Goal: Transaction & Acquisition: Obtain resource

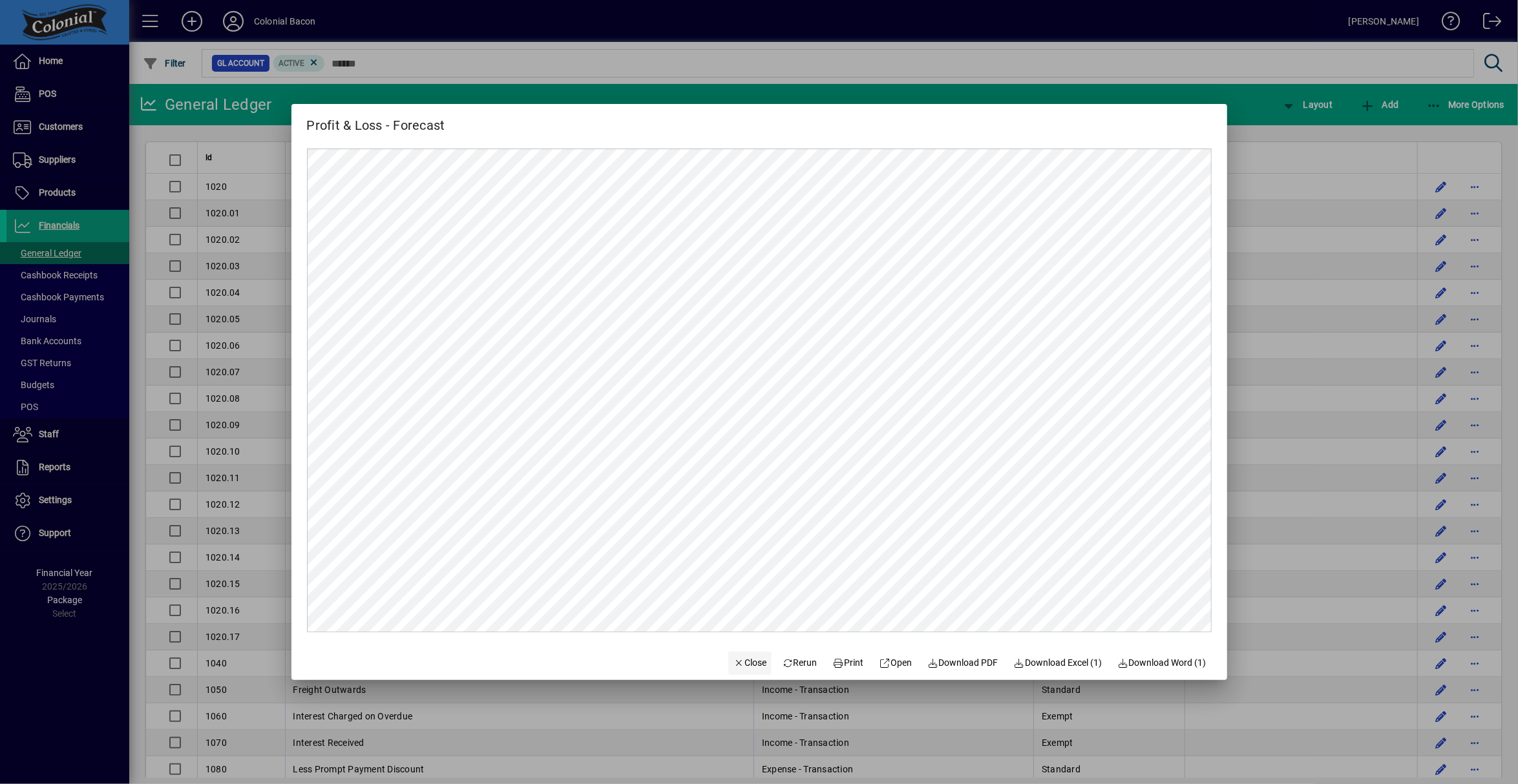
click at [742, 660] on span "Close" at bounding box center [750, 663] width 34 height 13
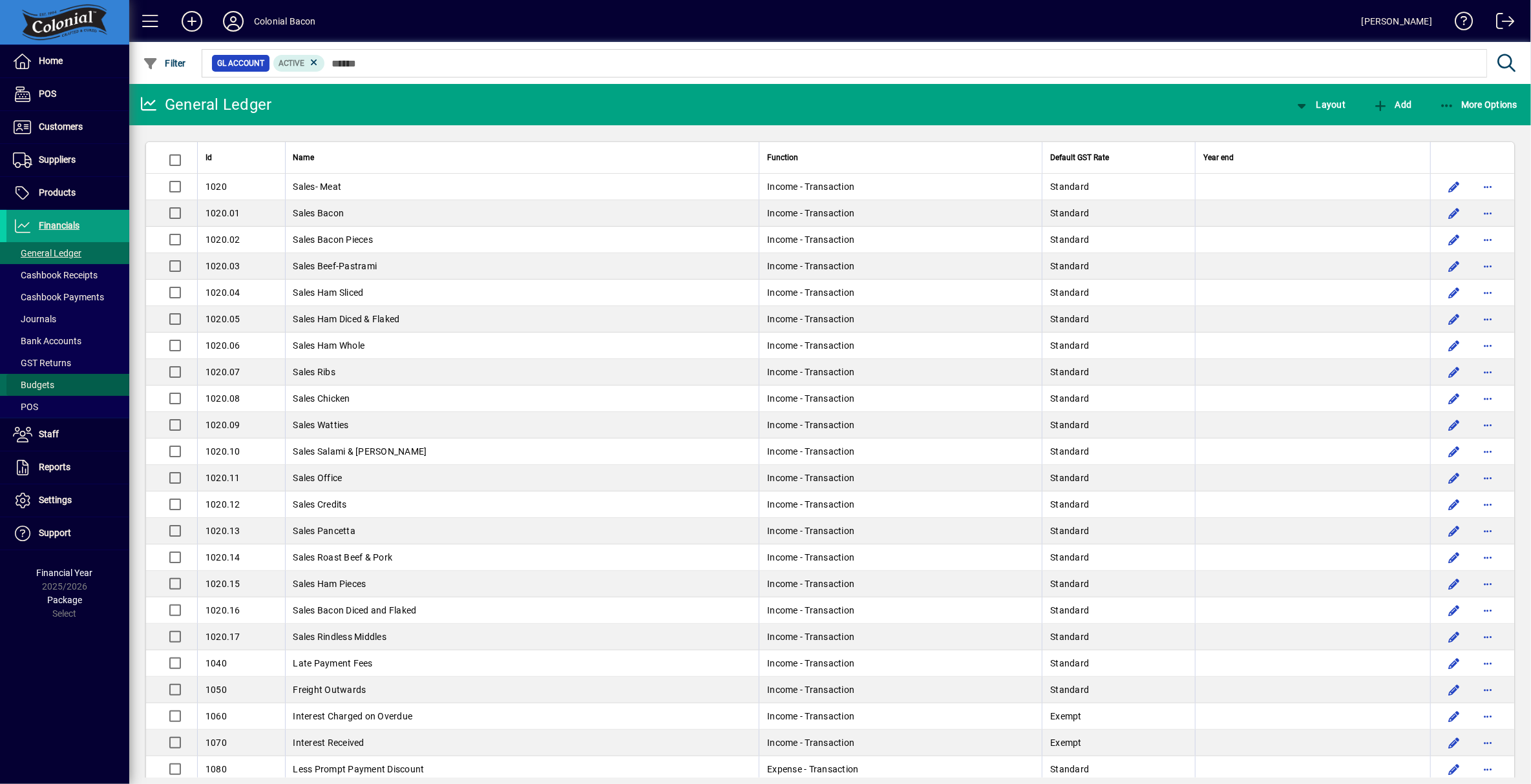
drag, startPoint x: 27, startPoint y: 382, endPoint x: 47, endPoint y: 378, distance: 20.4
click at [28, 382] on span "Budgets" at bounding box center [33, 385] width 41 height 11
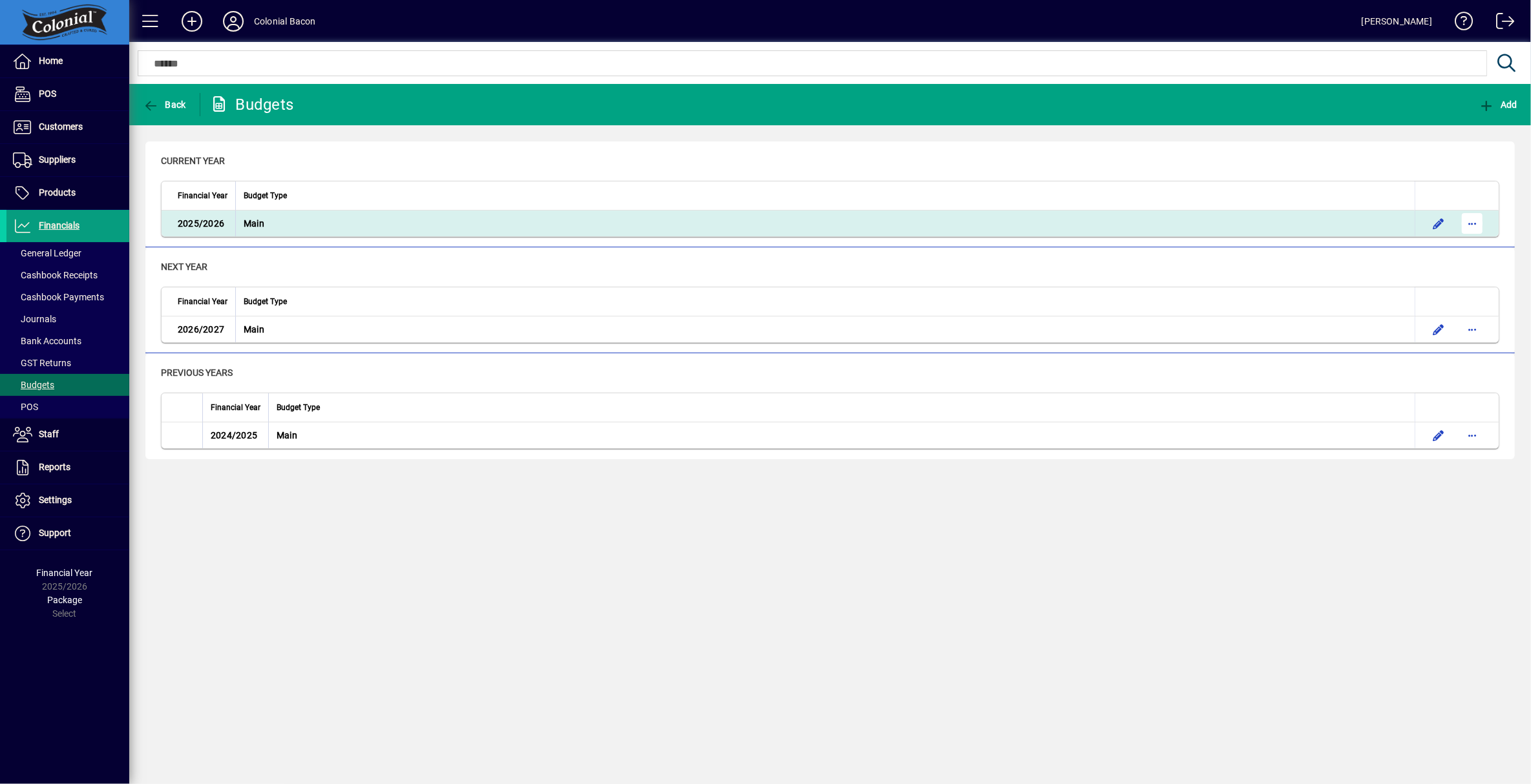
click at [1472, 221] on span "button" at bounding box center [1472, 223] width 31 height 31
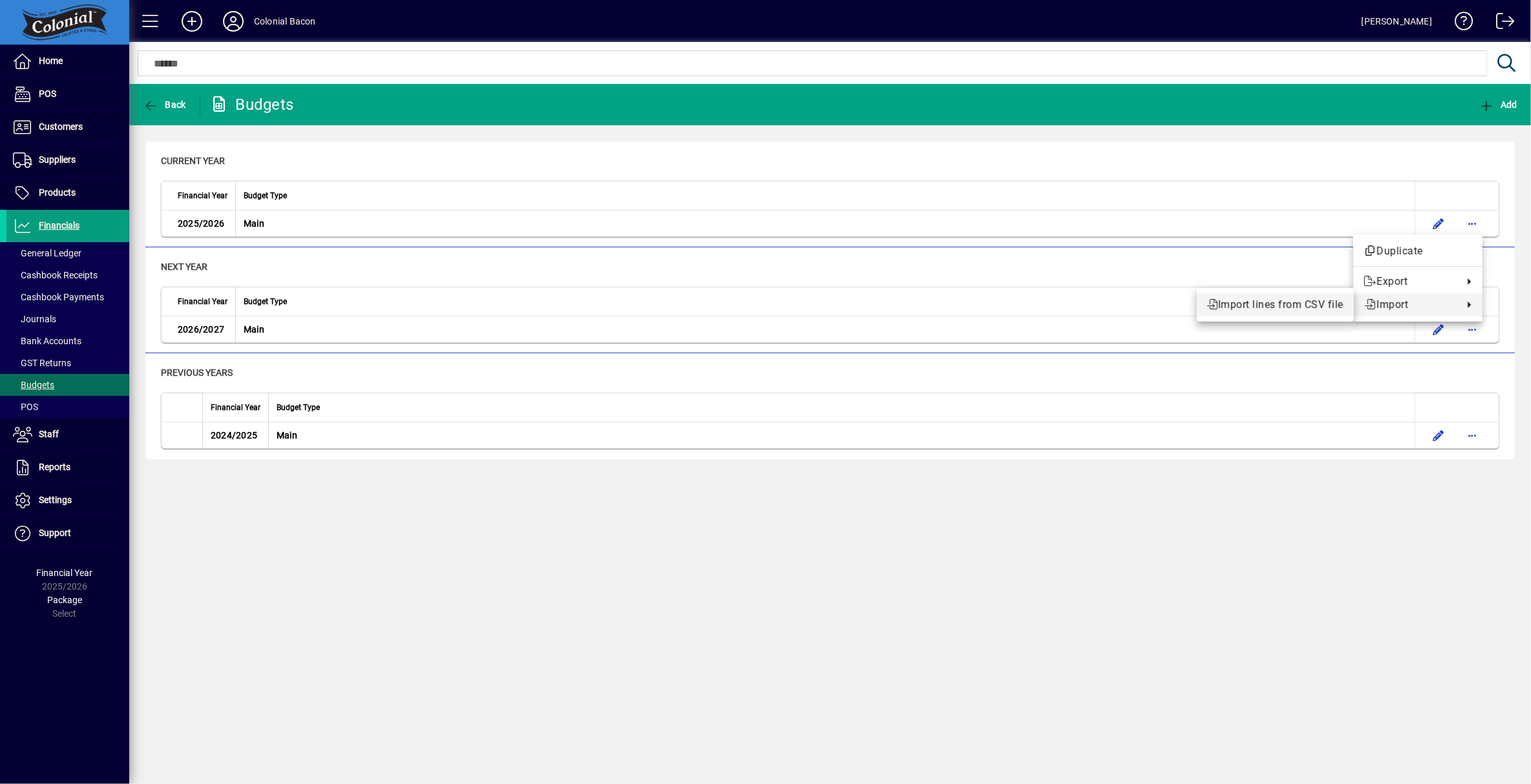
click at [1299, 306] on span "Import lines from CSV file" at bounding box center [1276, 305] width 136 height 15
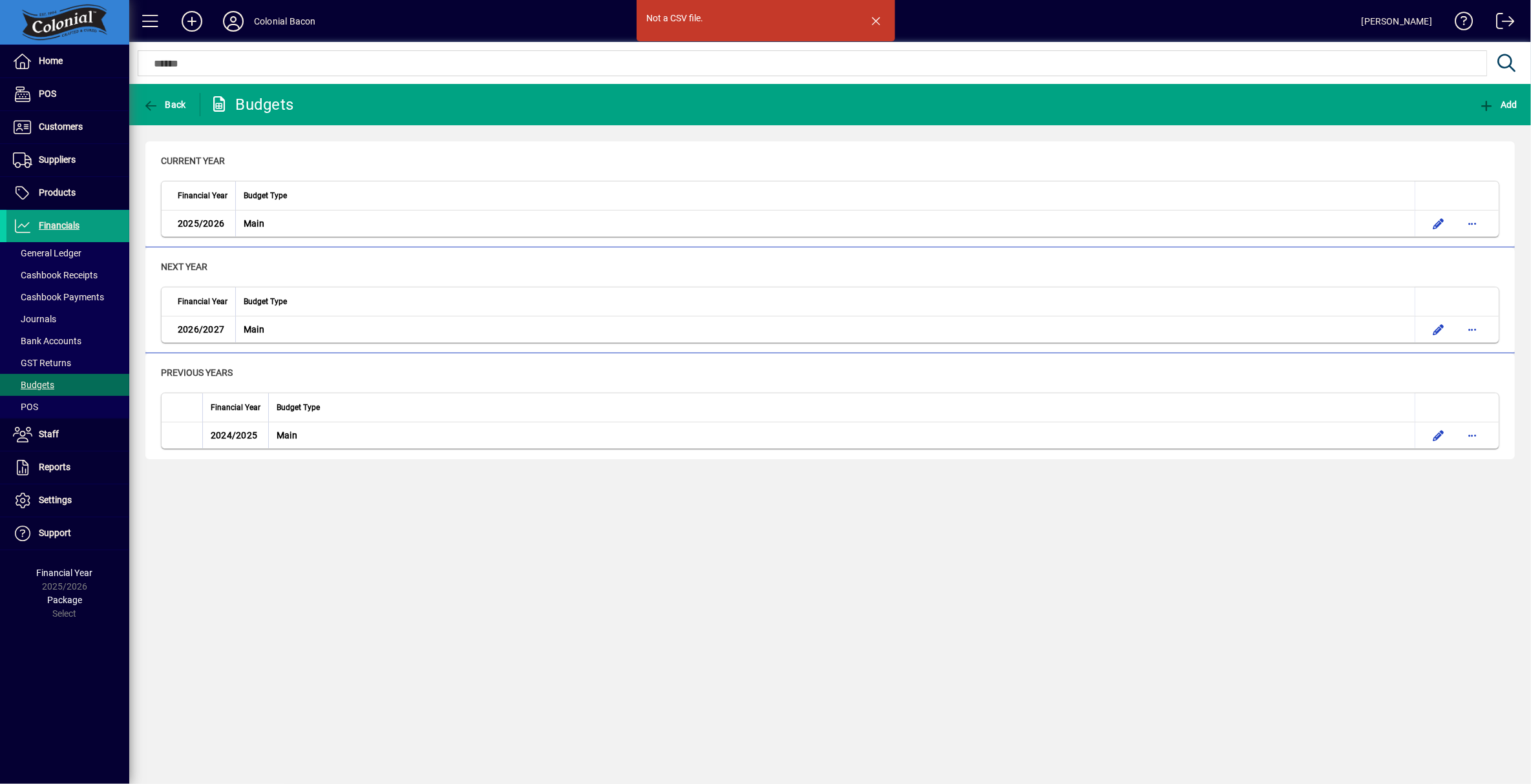
click at [874, 19] on span "button" at bounding box center [876, 21] width 31 height 31
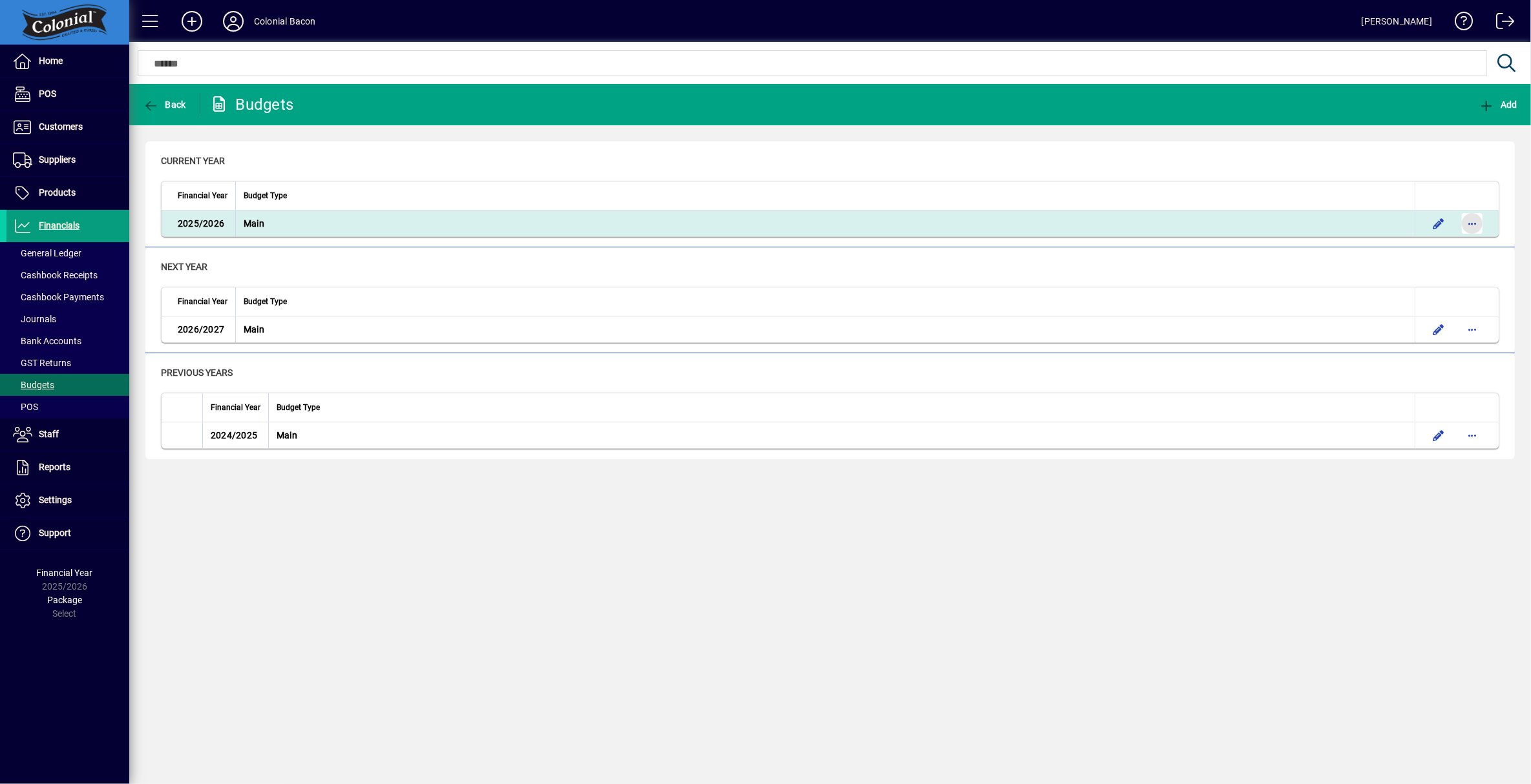
click at [1478, 223] on span "button" at bounding box center [1472, 223] width 31 height 31
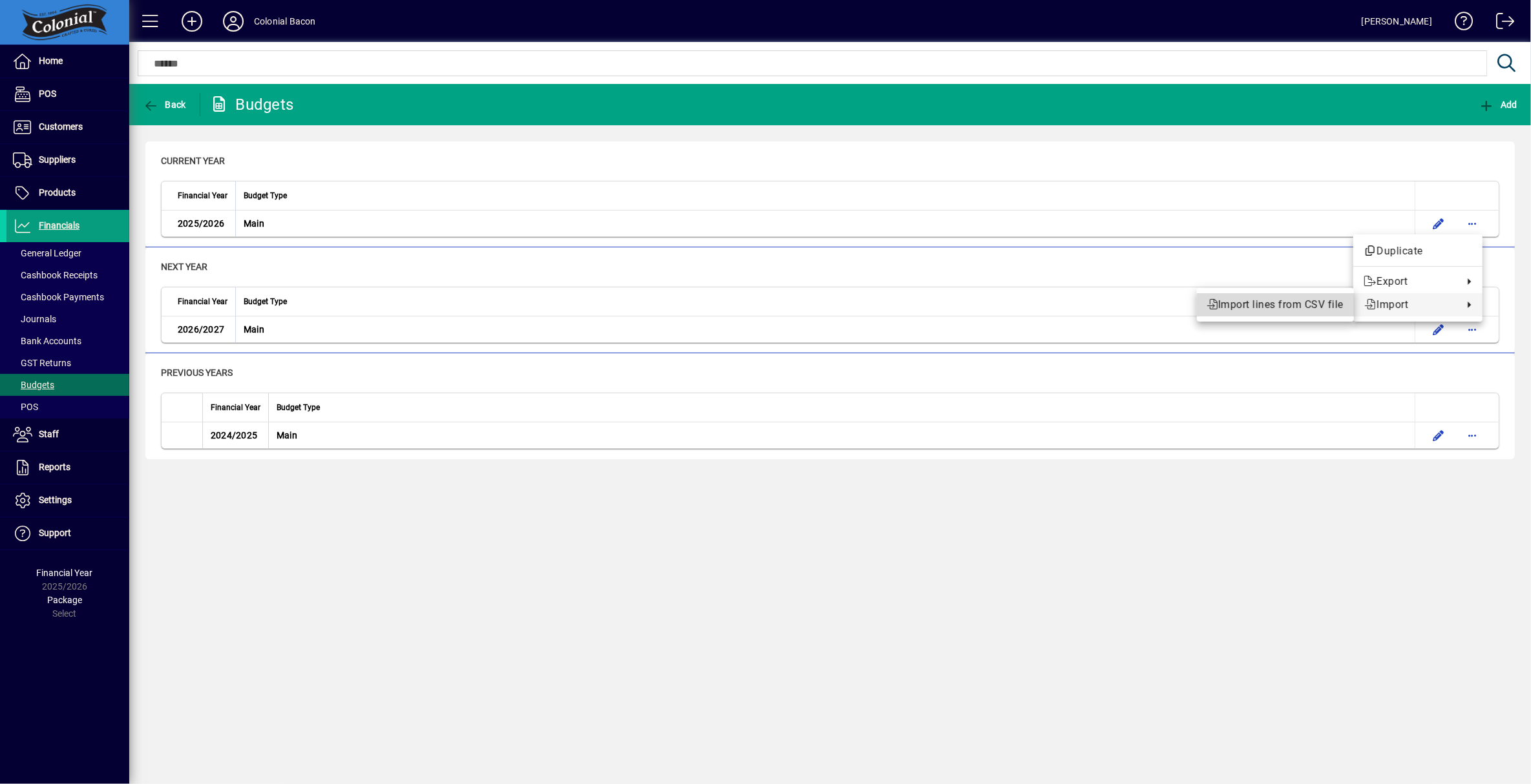
click at [1280, 306] on span "Import lines from CSV file" at bounding box center [1276, 305] width 136 height 15
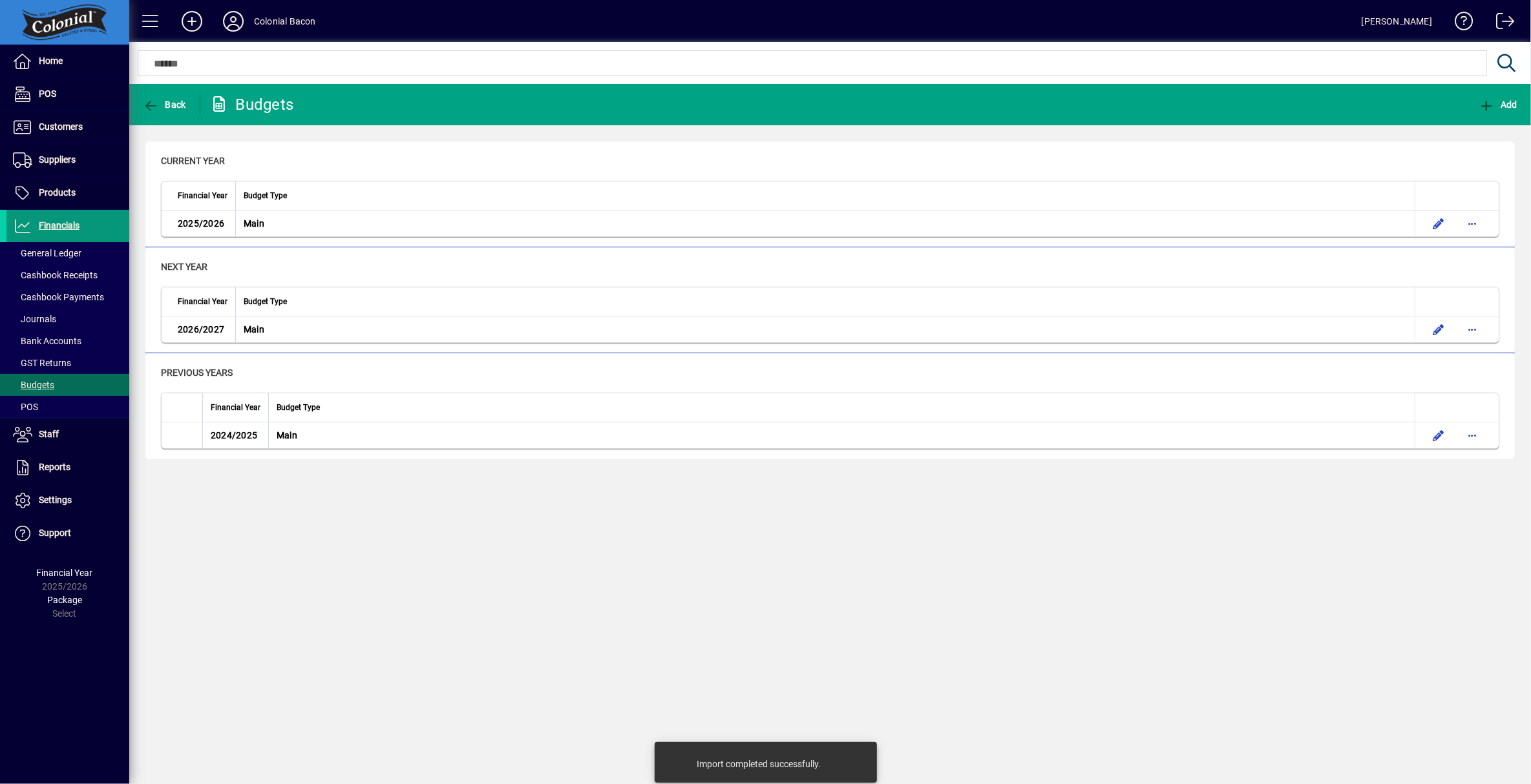
click at [66, 227] on span "Financials" at bounding box center [59, 225] width 41 height 11
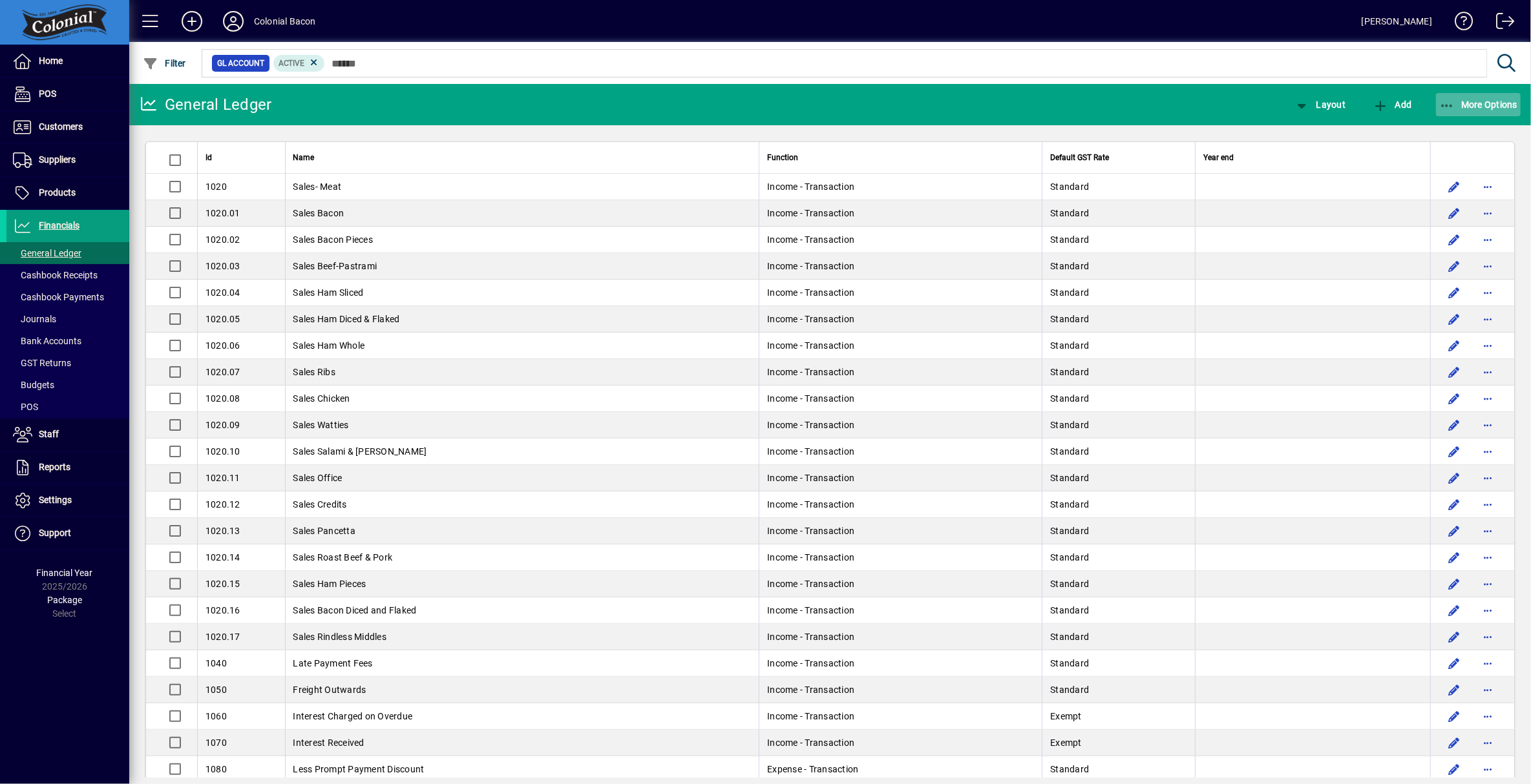
click at [1471, 104] on span "More Options" at bounding box center [1478, 105] width 79 height 11
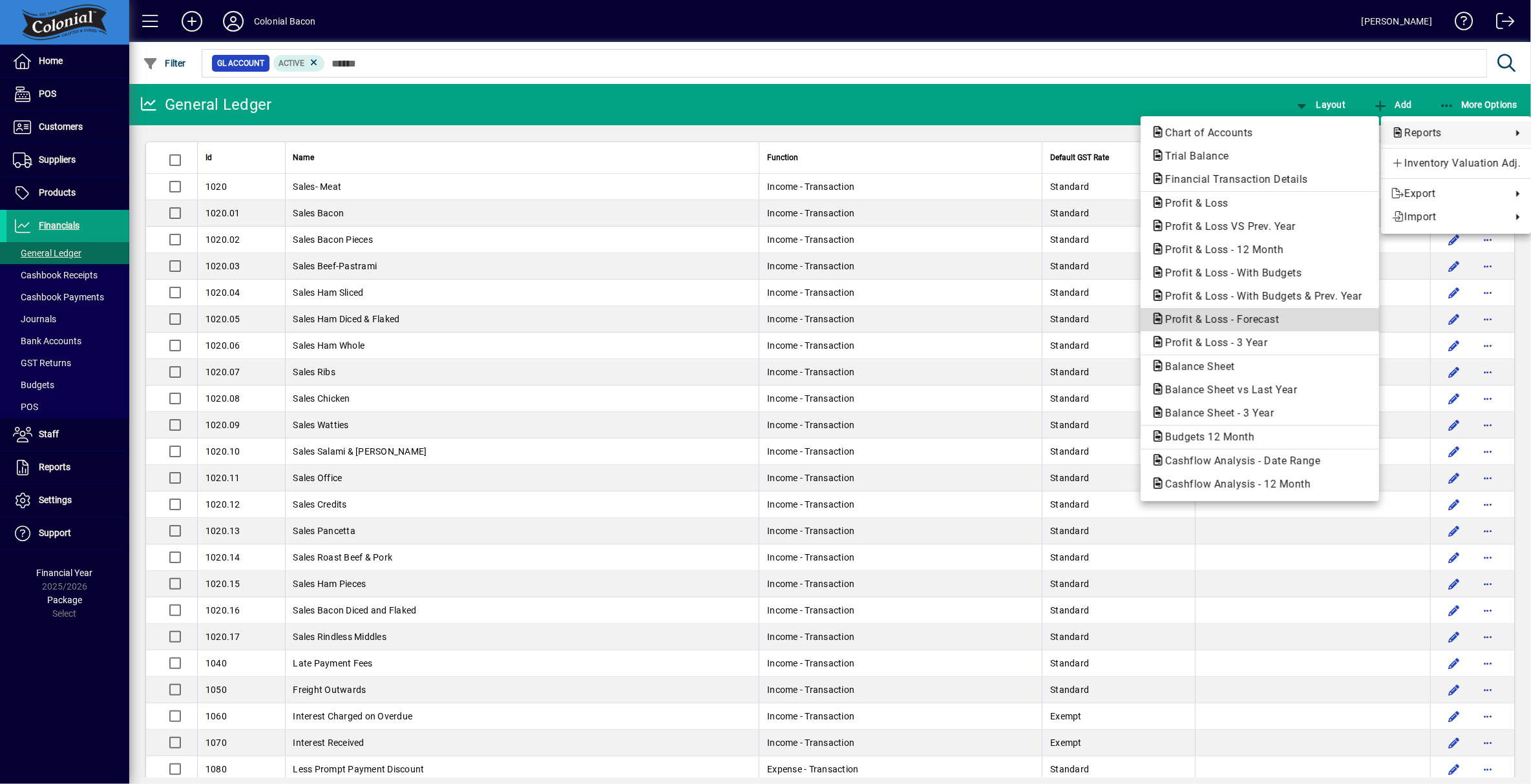
click at [1254, 320] on span "Profit & Loss - Forecast" at bounding box center [1218, 319] width 134 height 12
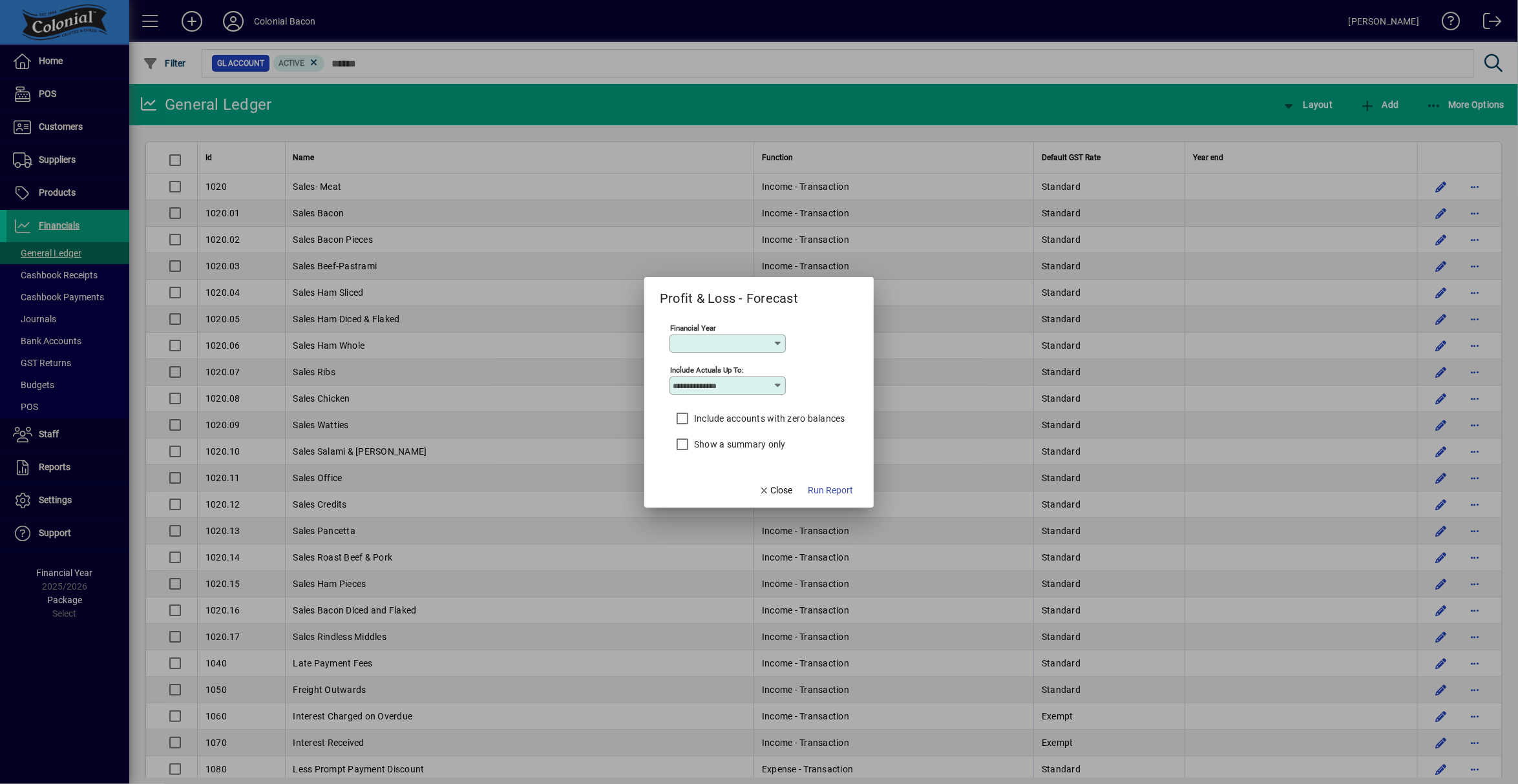
type input "*********"
click at [778, 382] on icon at bounding box center [779, 386] width 11 height 11
click at [707, 607] on div "September" at bounding box center [700, 608] width 46 height 13
type input "*********"
click at [828, 489] on span "Run Report" at bounding box center [830, 491] width 45 height 13
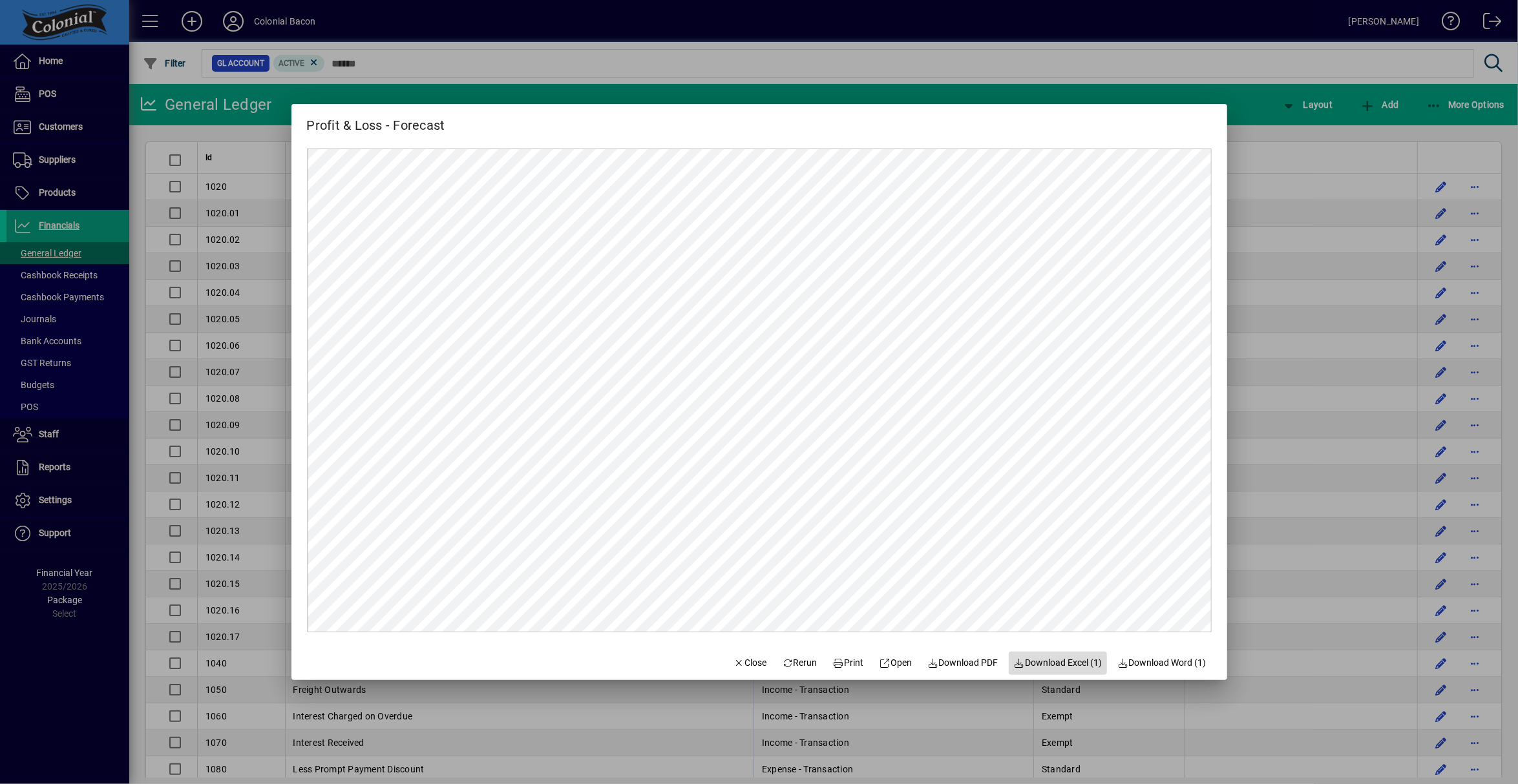
click at [1069, 662] on span "Download Excel (1)" at bounding box center [1058, 663] width 88 height 13
drag, startPoint x: 736, startPoint y: 666, endPoint x: 866, endPoint y: 518, distance: 197.0
click at [742, 666] on span "Close" at bounding box center [750, 663] width 34 height 13
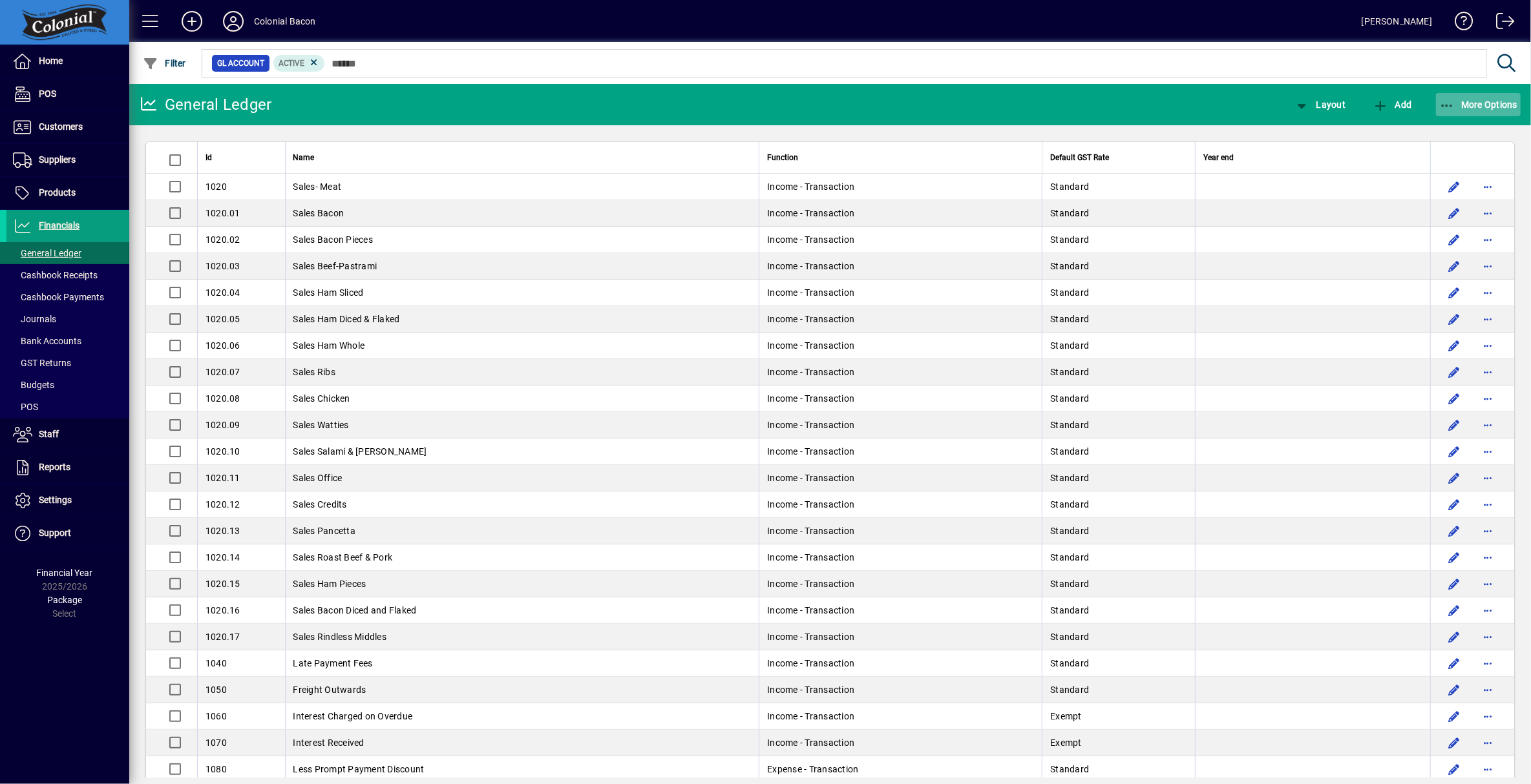
click at [1485, 104] on span "More Options" at bounding box center [1478, 105] width 79 height 11
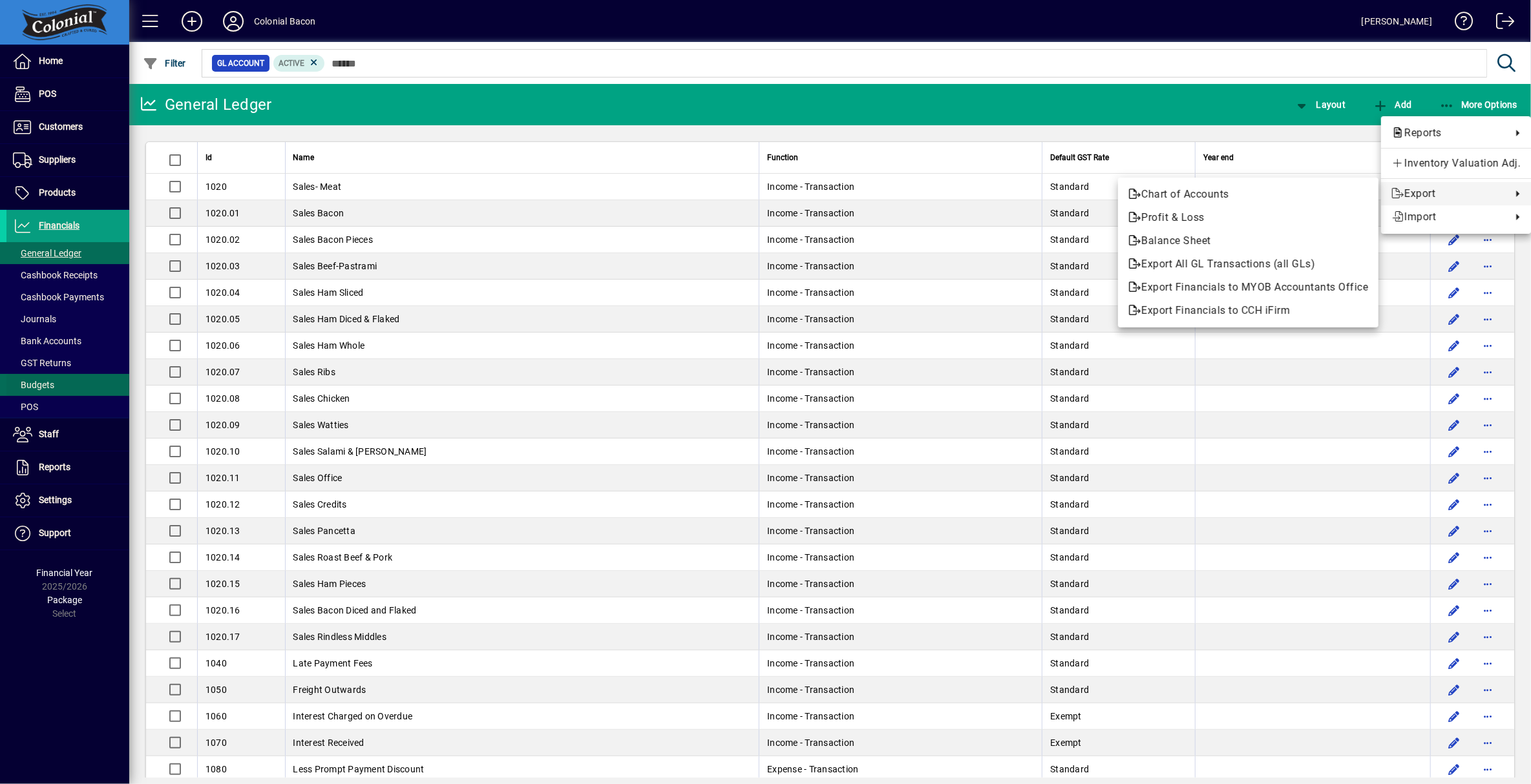
click at [49, 386] on div at bounding box center [765, 392] width 1531 height 784
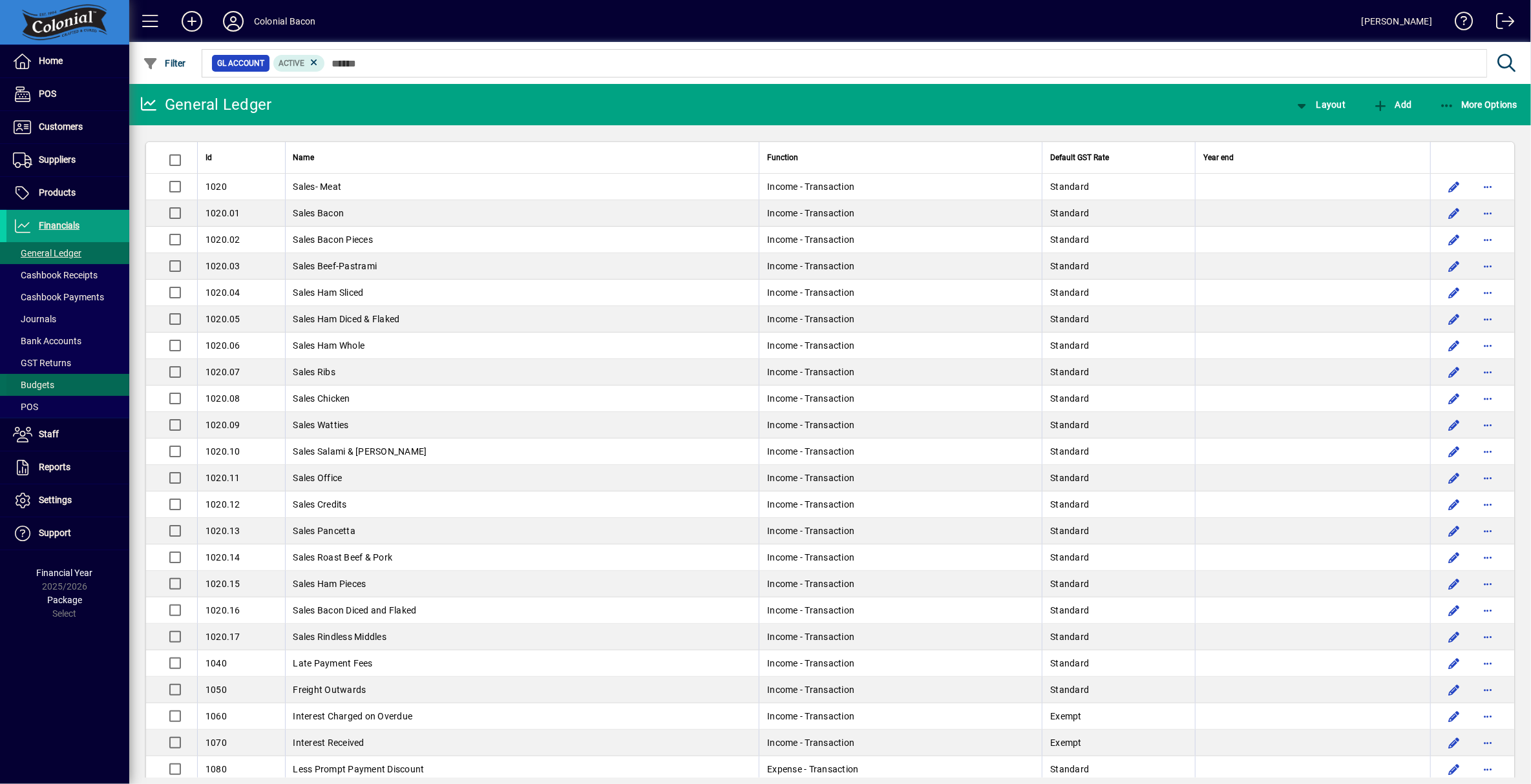
click at [48, 386] on span "Budgets" at bounding box center [33, 385] width 41 height 11
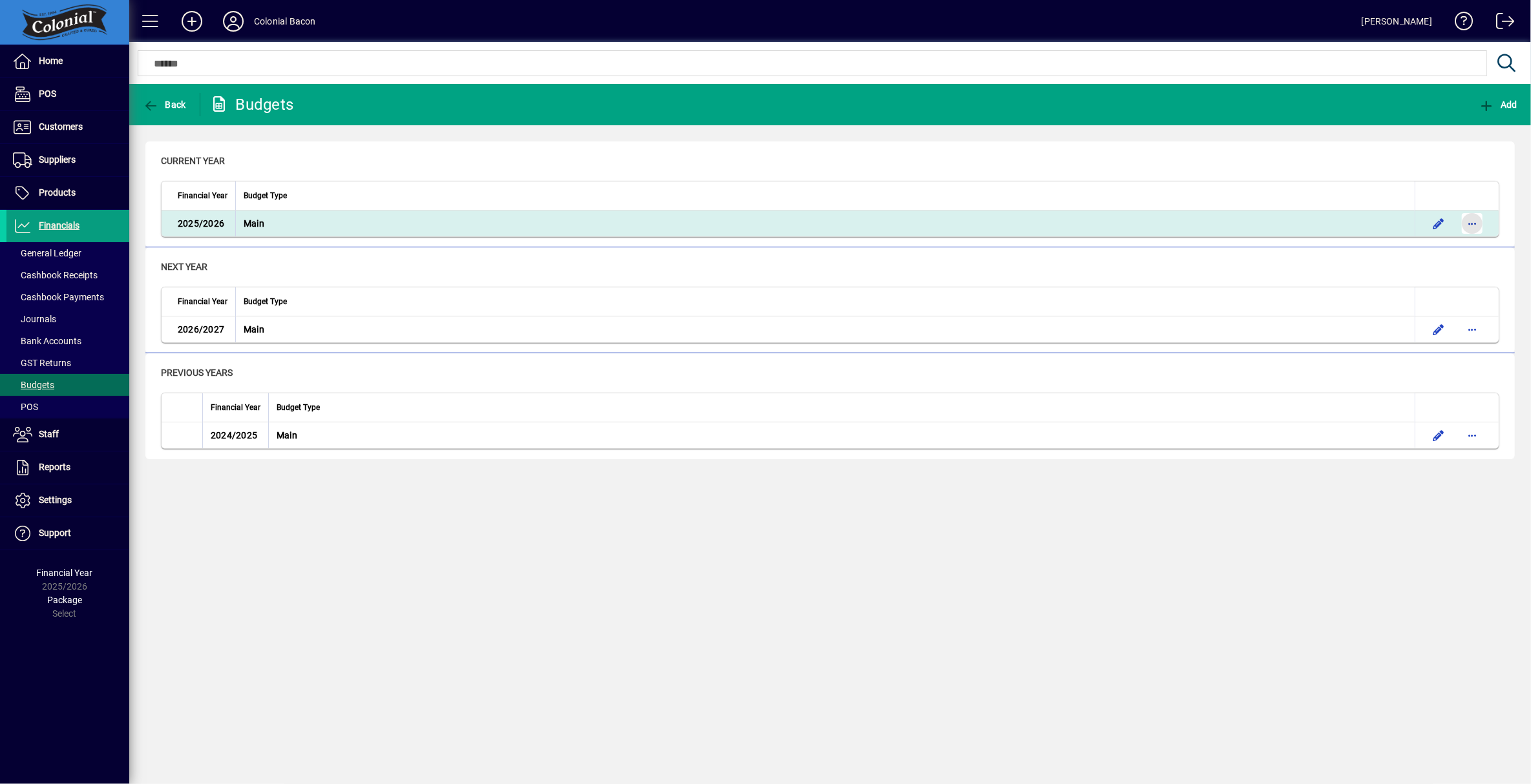
click at [1474, 225] on span "button" at bounding box center [1472, 223] width 31 height 31
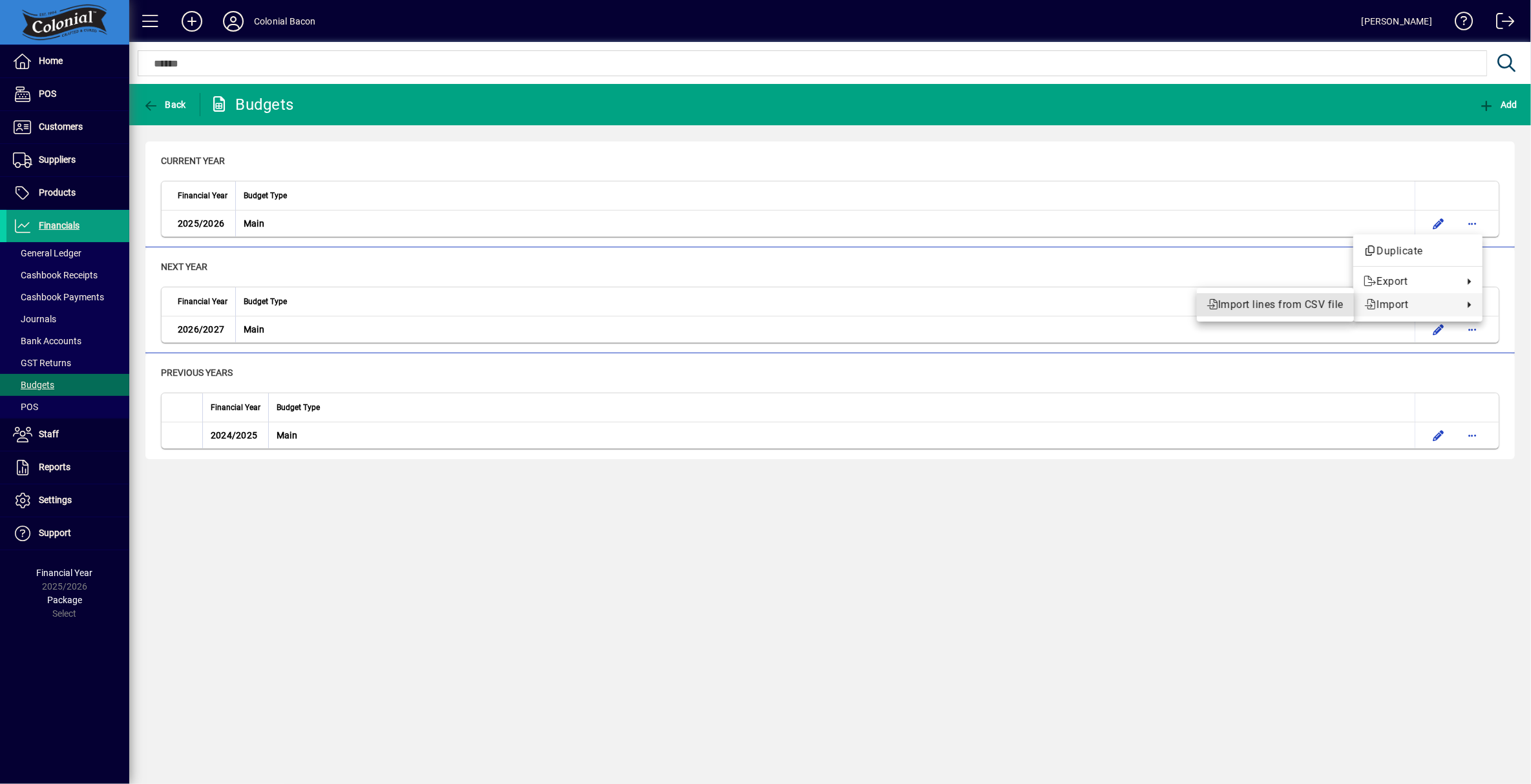
click at [1323, 310] on span "Import lines from CSV file" at bounding box center [1276, 305] width 136 height 15
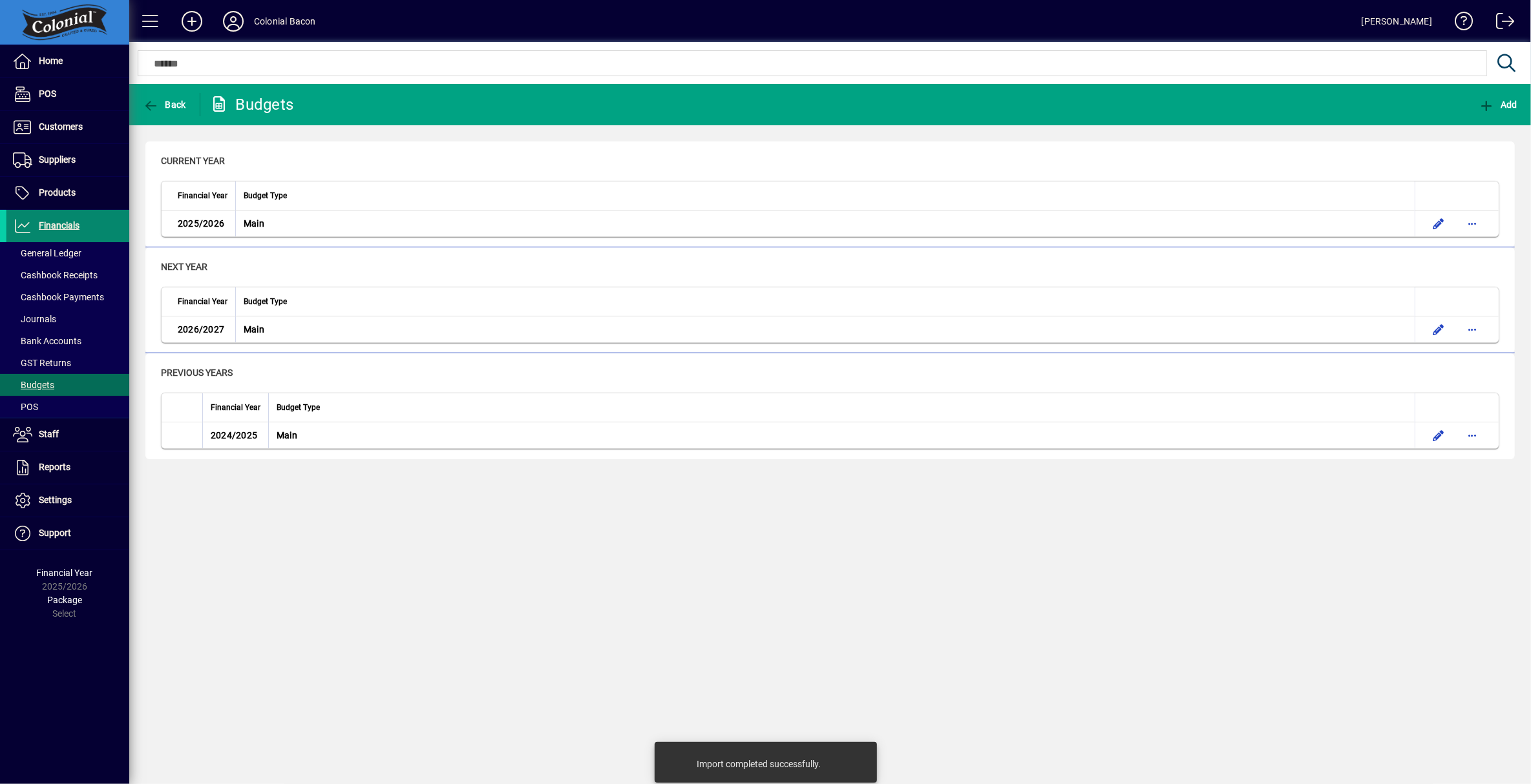
click at [67, 223] on span "Financials" at bounding box center [59, 225] width 41 height 11
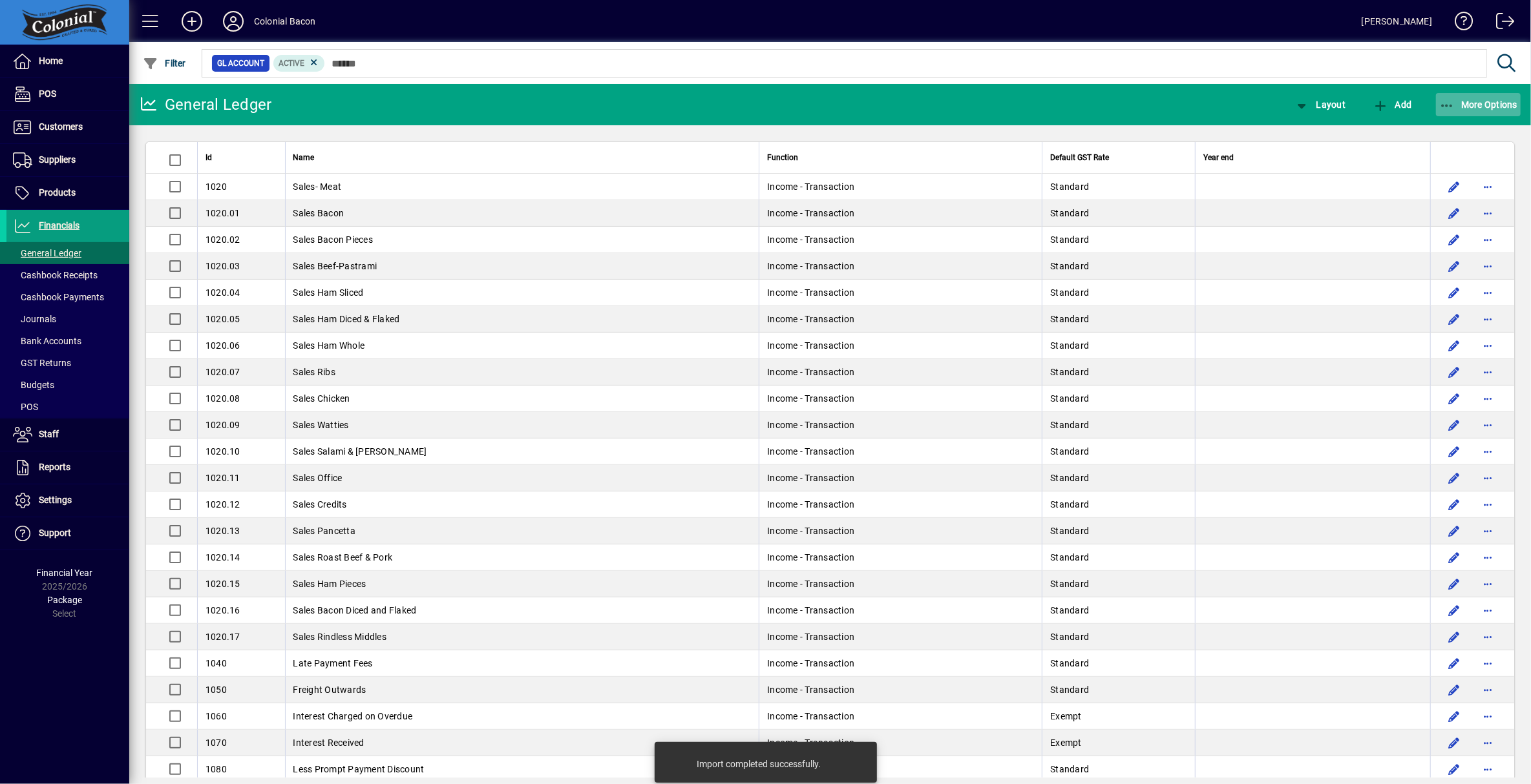
click at [1467, 105] on span "More Options" at bounding box center [1478, 105] width 79 height 11
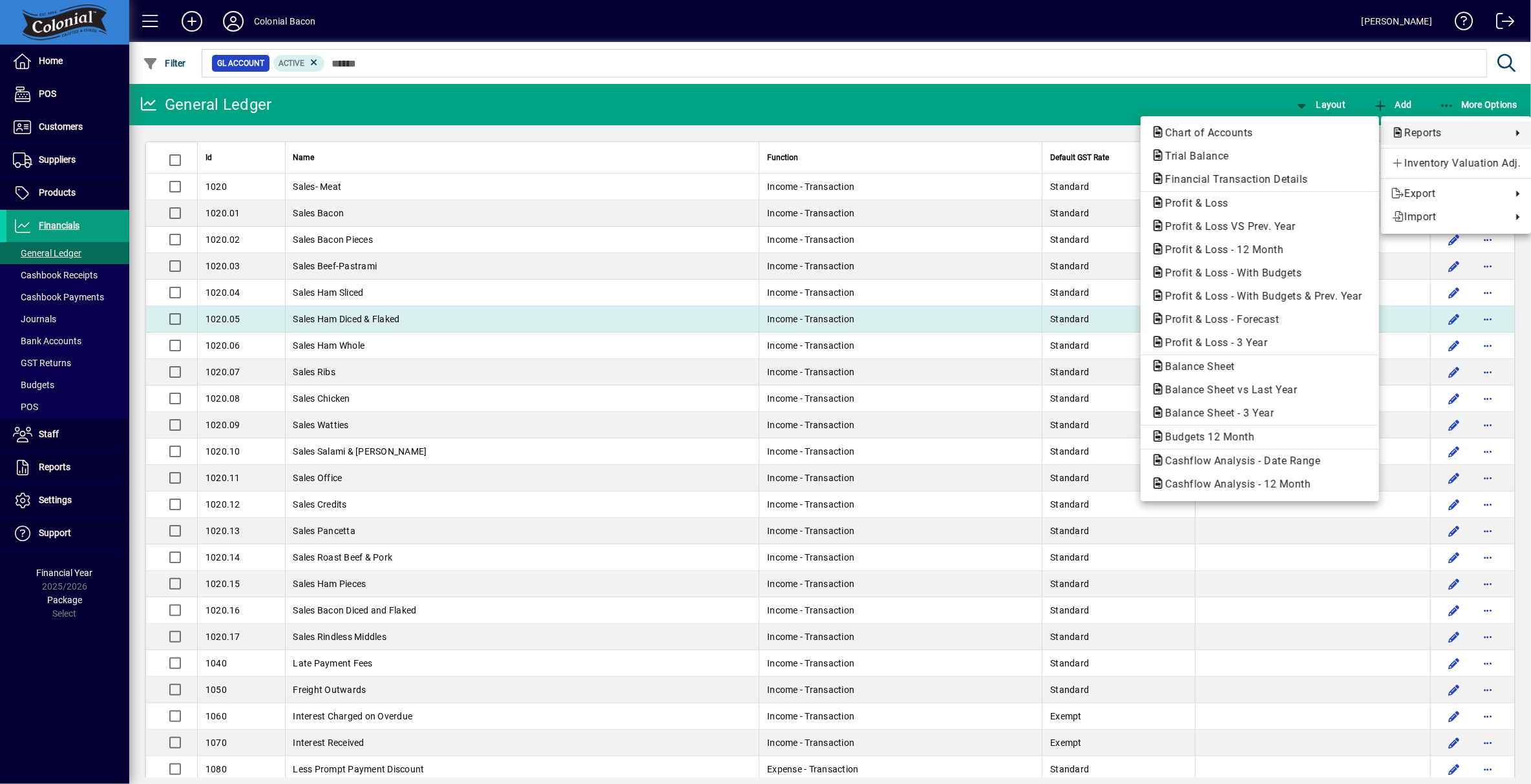
click at [1258, 323] on span "Profit & Loss - Forecast" at bounding box center [1218, 319] width 134 height 12
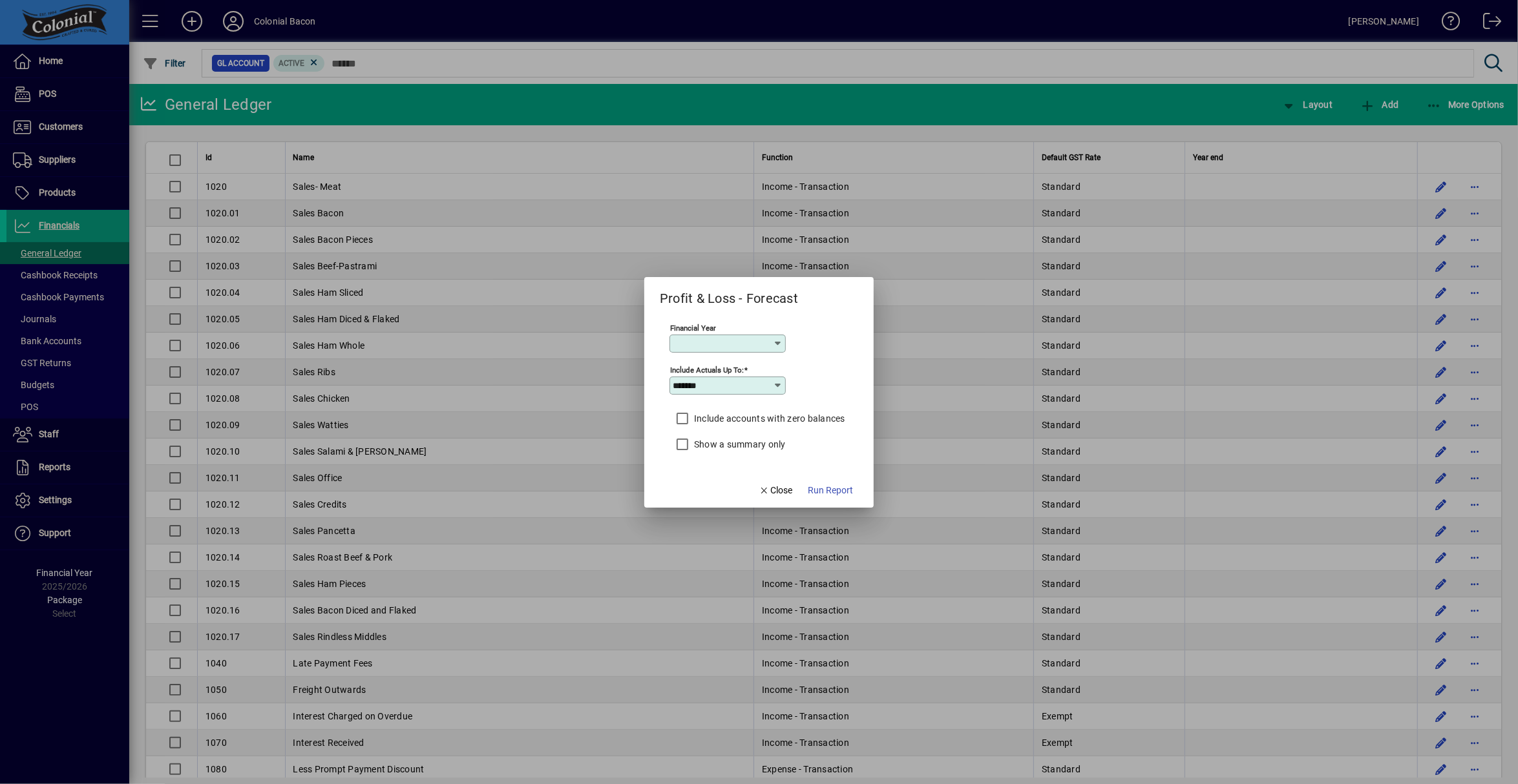
type input "*********"
click at [778, 386] on icon at bounding box center [779, 386] width 11 height 11
click at [706, 606] on div "September" at bounding box center [700, 608] width 46 height 13
type input "*********"
click at [837, 490] on span "Run Report" at bounding box center [830, 491] width 45 height 13
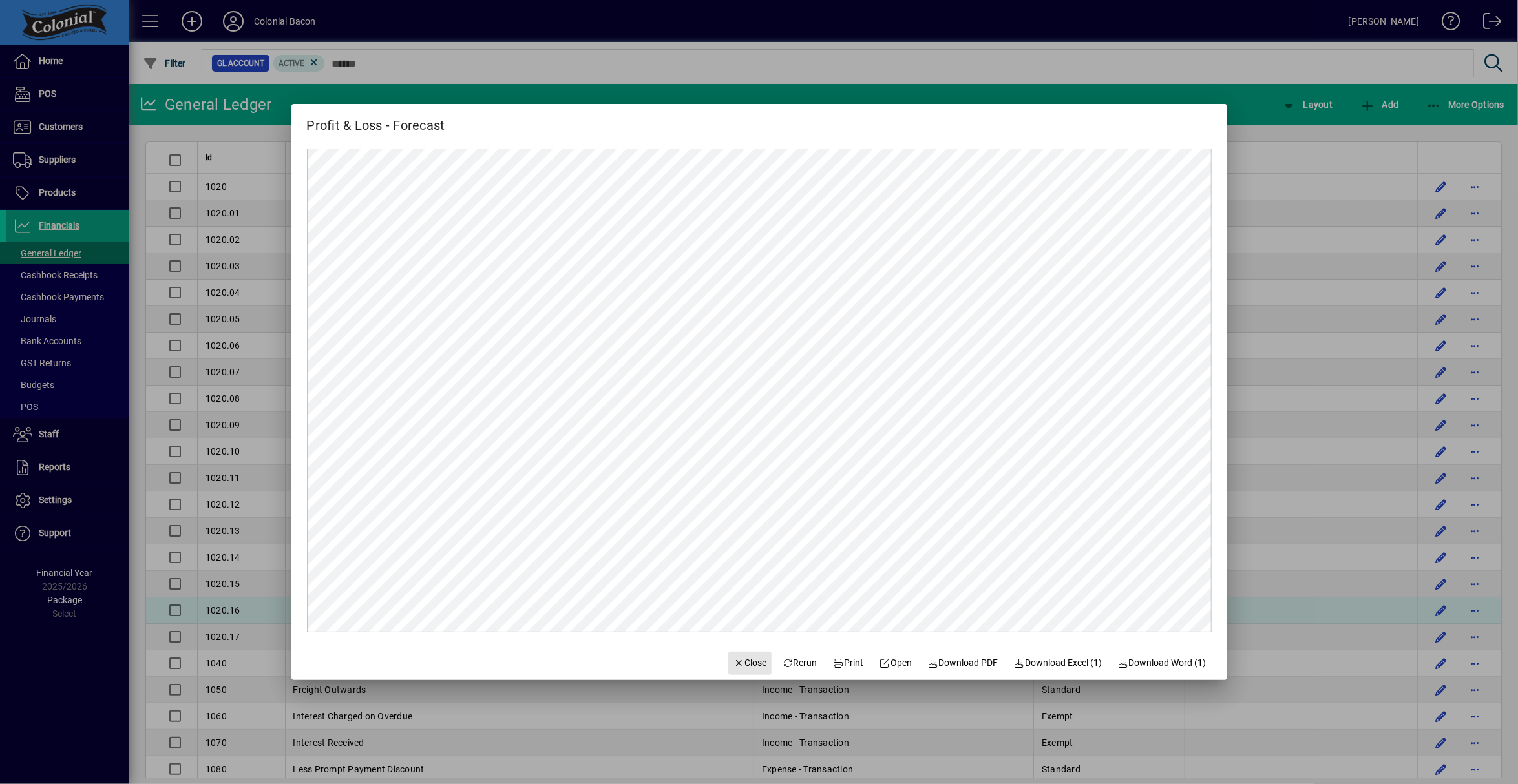
drag, startPoint x: 745, startPoint y: 662, endPoint x: 698, endPoint y: 618, distance: 64.4
click at [745, 662] on span "Close" at bounding box center [750, 663] width 34 height 13
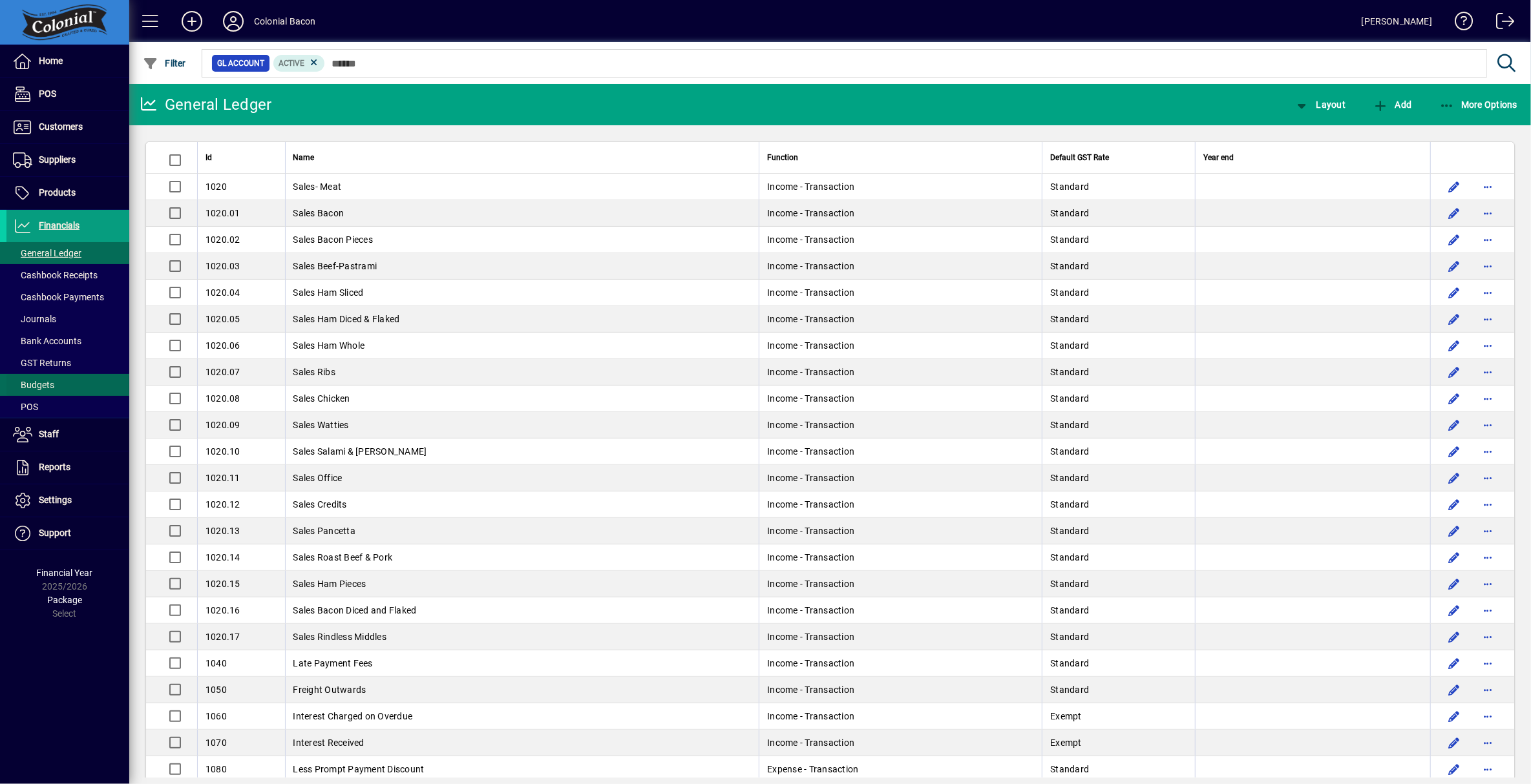
click at [43, 382] on span "Budgets" at bounding box center [33, 385] width 41 height 11
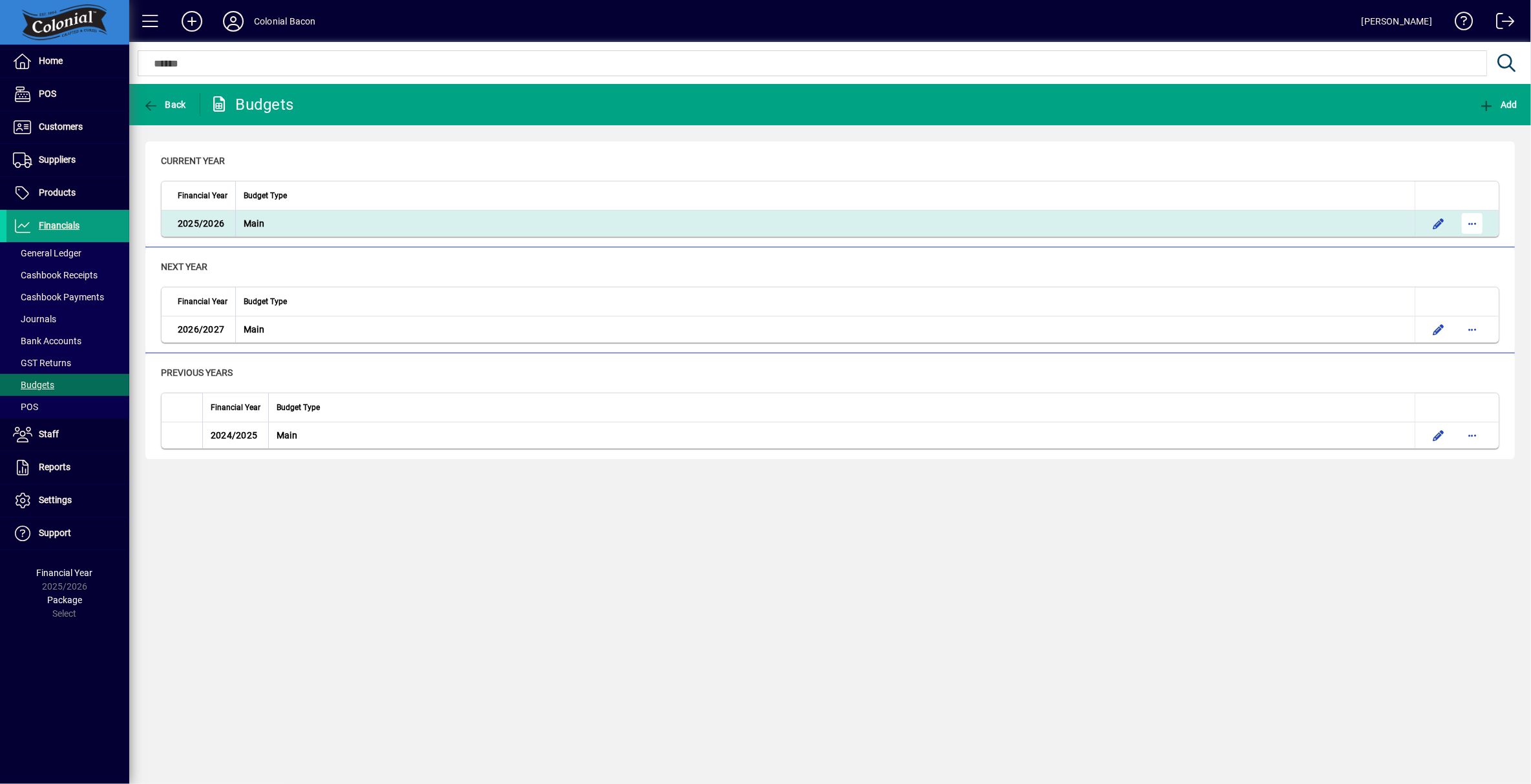
click at [1471, 223] on span "button" at bounding box center [1472, 223] width 31 height 31
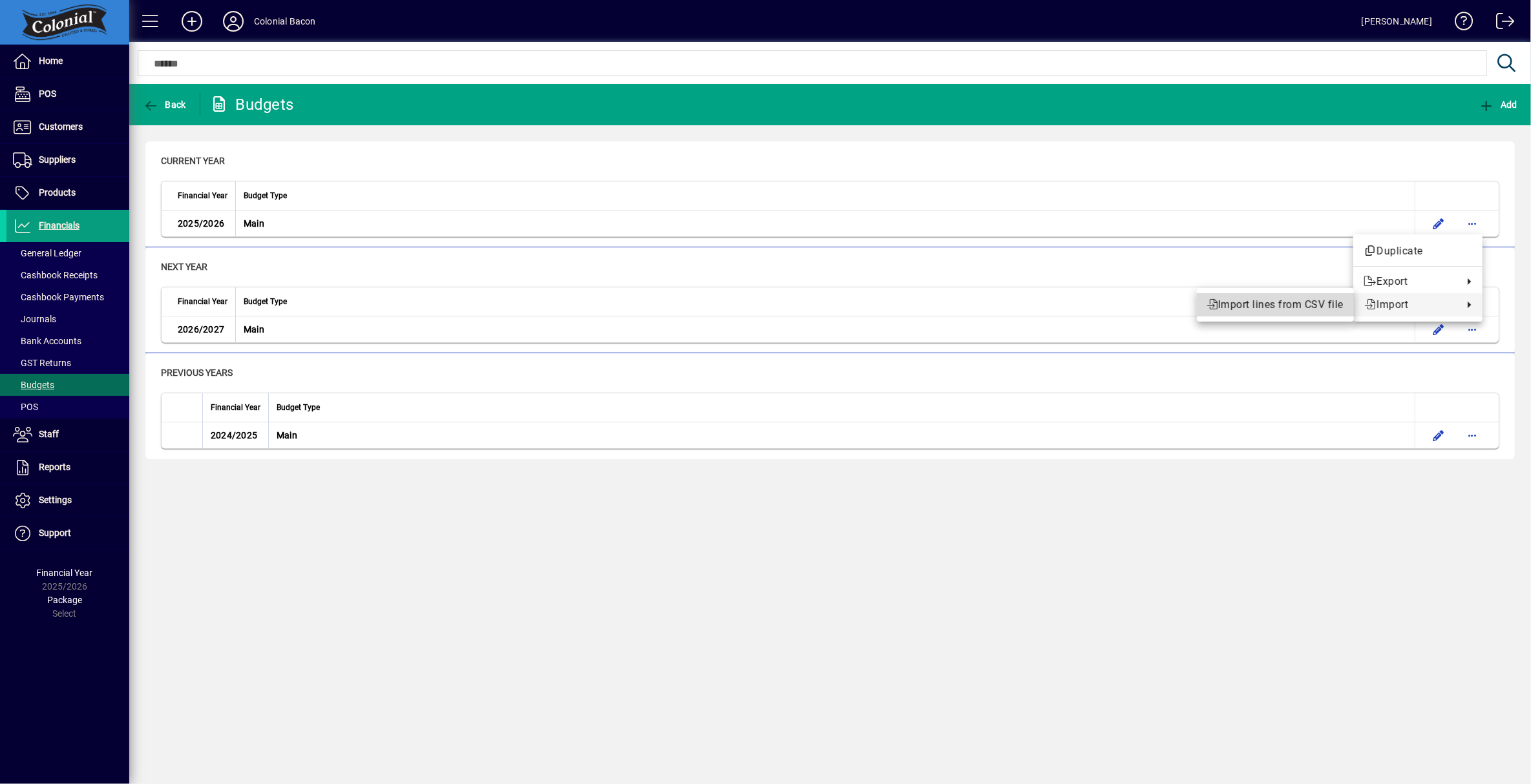
click at [1243, 308] on span "Import lines from CSV file" at bounding box center [1276, 305] width 136 height 15
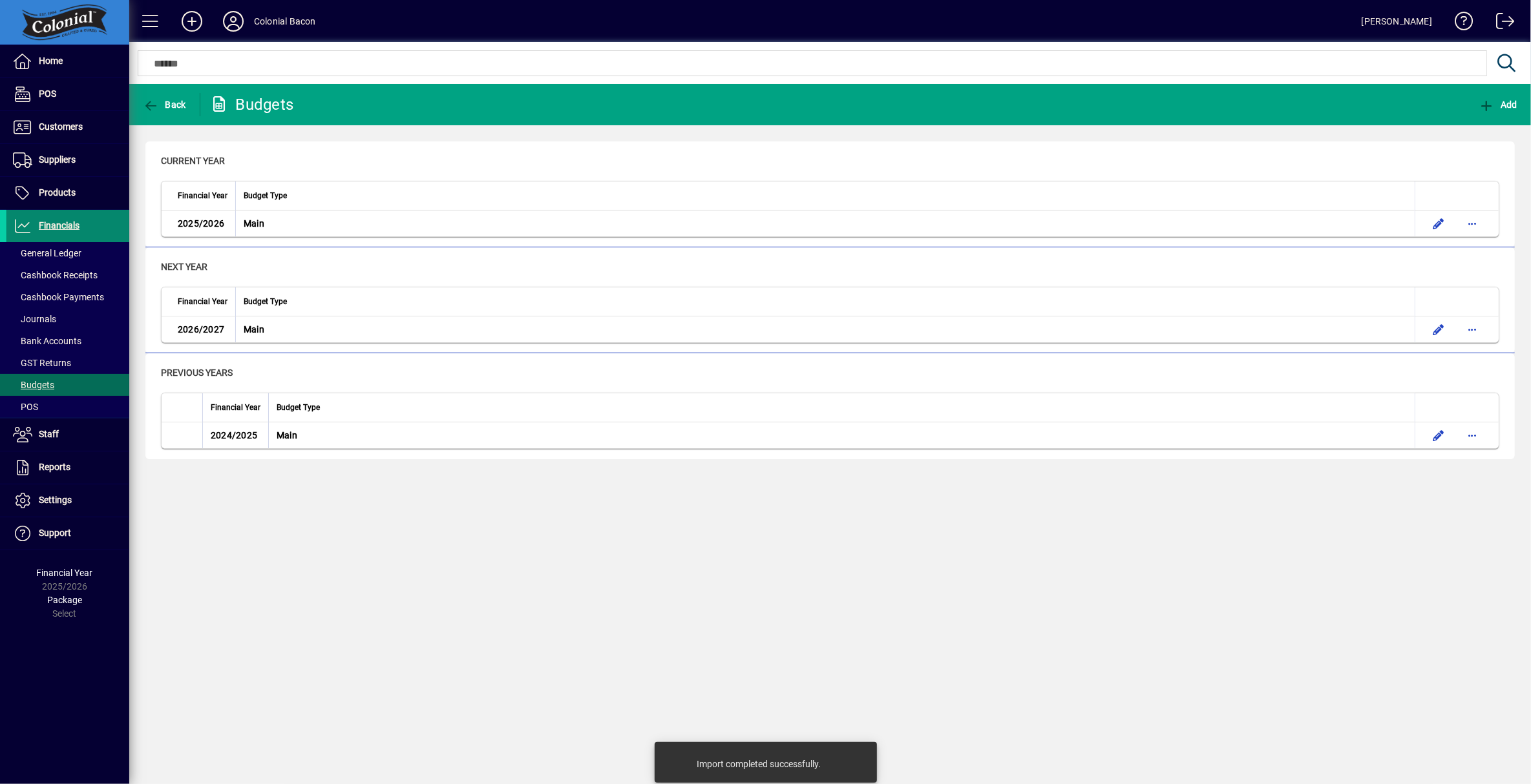
click at [65, 227] on span "Financials" at bounding box center [59, 225] width 41 height 11
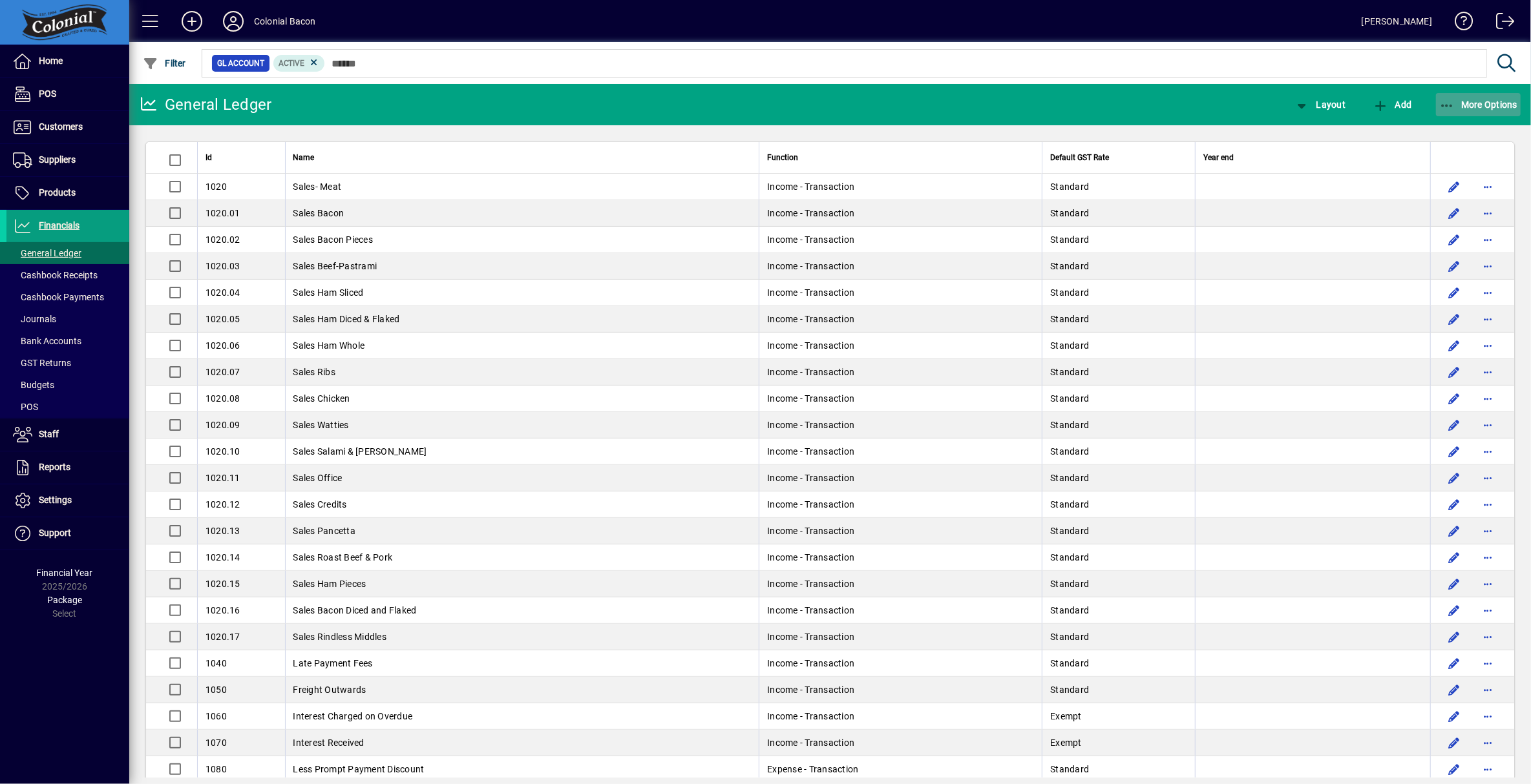
click at [1467, 101] on span "More Options" at bounding box center [1478, 105] width 79 height 11
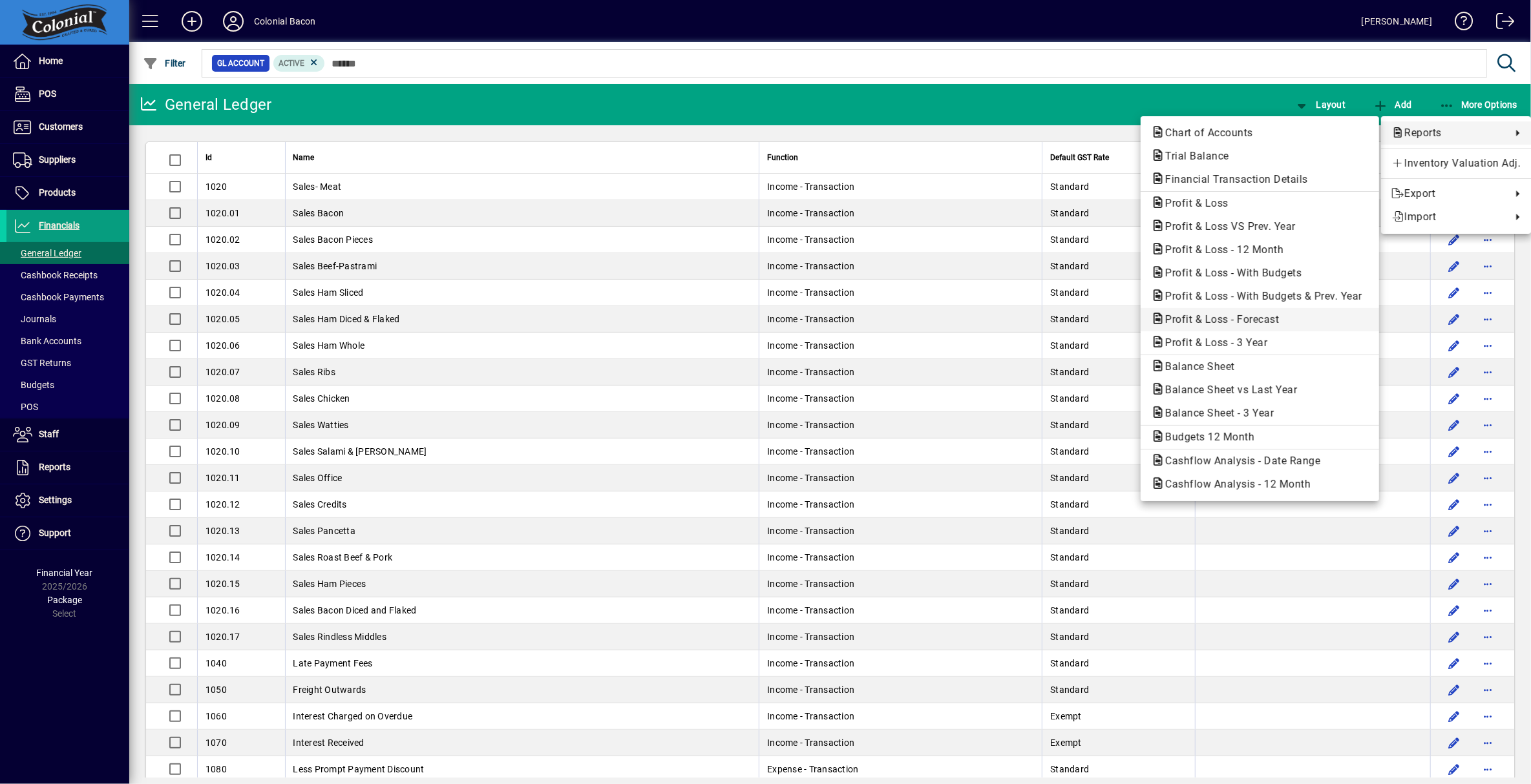
click at [1260, 327] on span "Profit & Loss - Forecast" at bounding box center [1260, 319] width 218 height 15
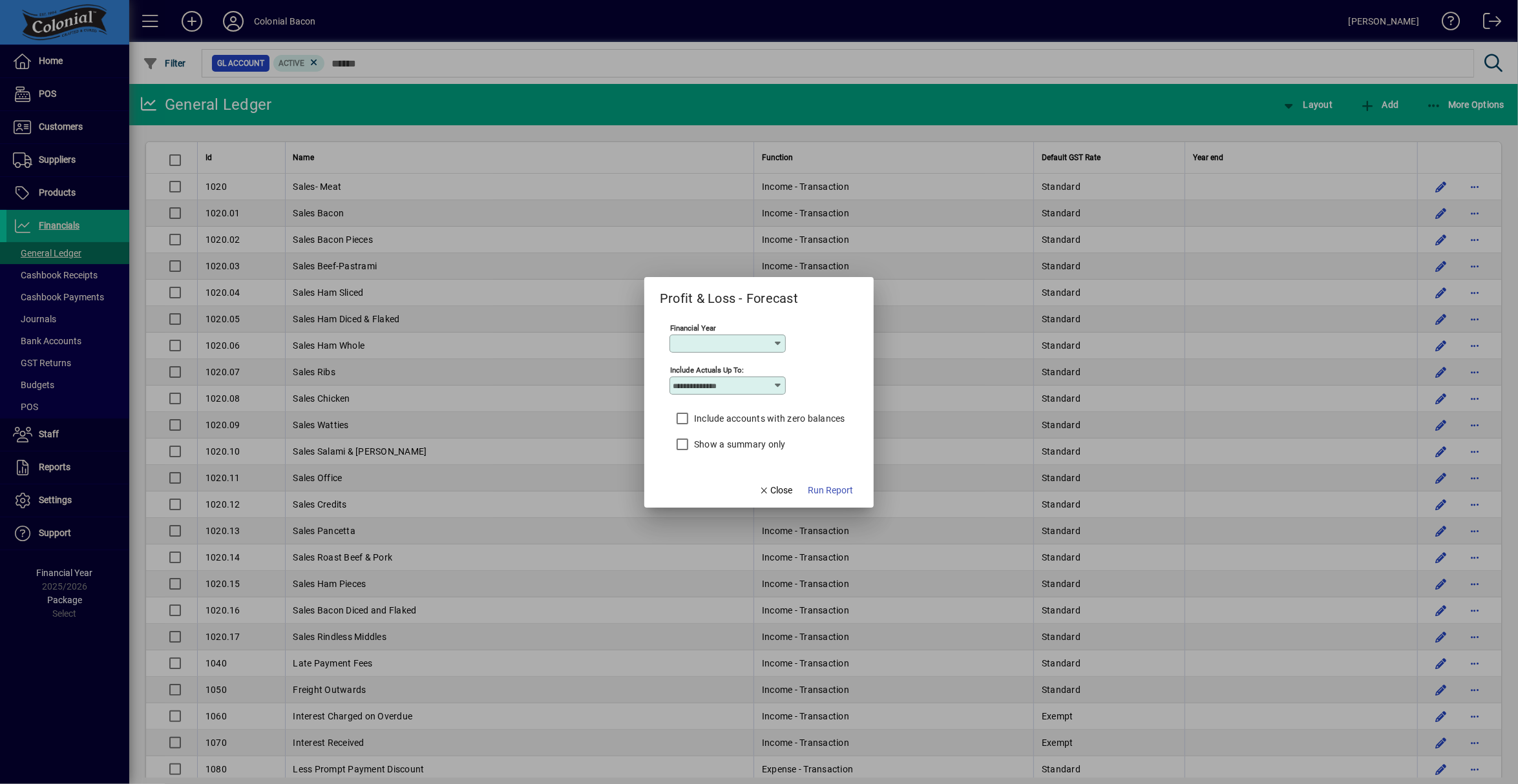
type input "*********"
click at [752, 385] on input "*******" at bounding box center [722, 386] width 100 height 11
click at [710, 604] on div "September" at bounding box center [700, 608] width 46 height 13
type input "*********"
click at [836, 493] on span "Run Report" at bounding box center [830, 491] width 45 height 13
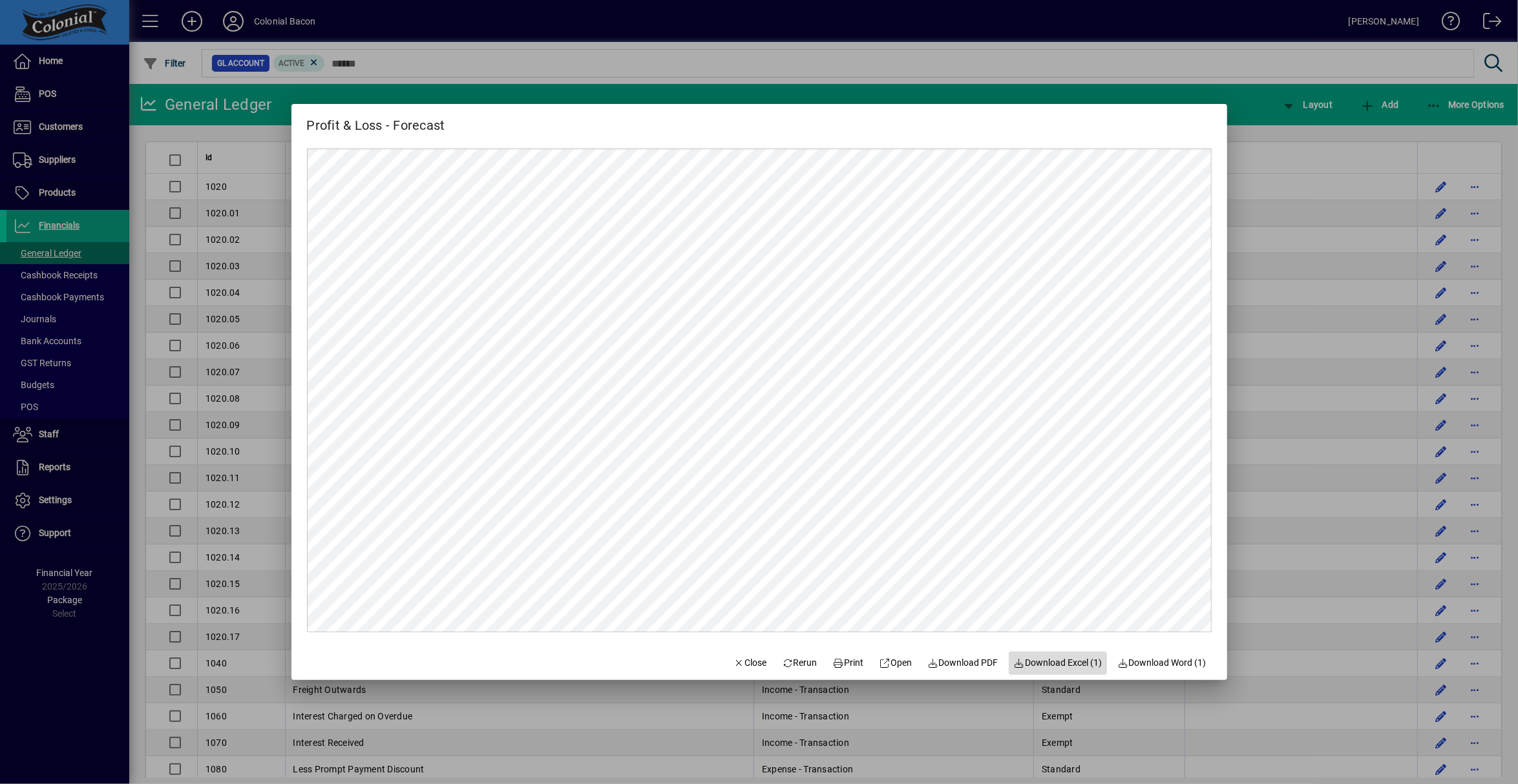
click at [1058, 666] on span "Download Excel (1)" at bounding box center [1058, 663] width 88 height 13
click at [750, 665] on span "Close" at bounding box center [750, 663] width 34 height 13
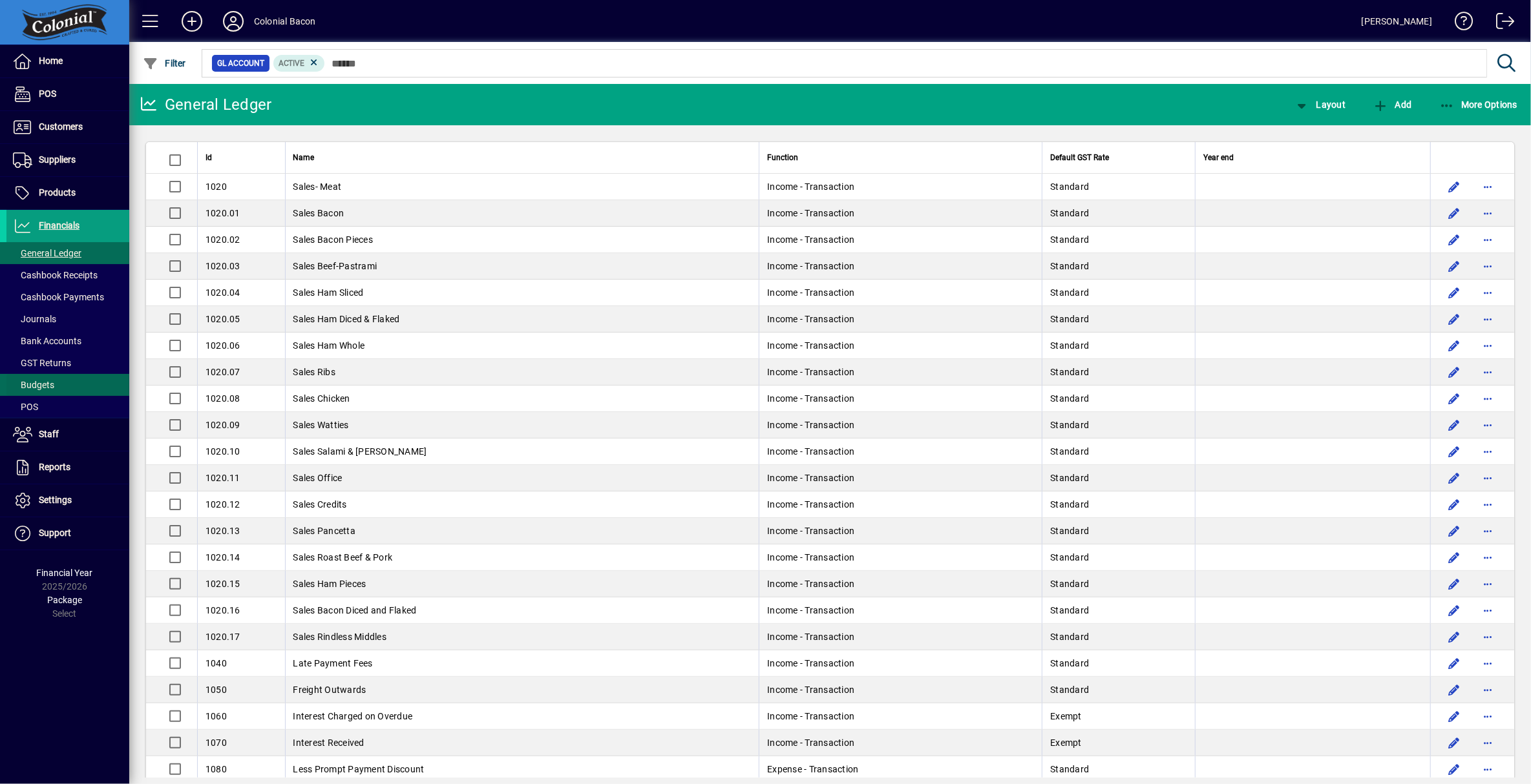
click at [45, 382] on span "Budgets" at bounding box center [33, 385] width 41 height 11
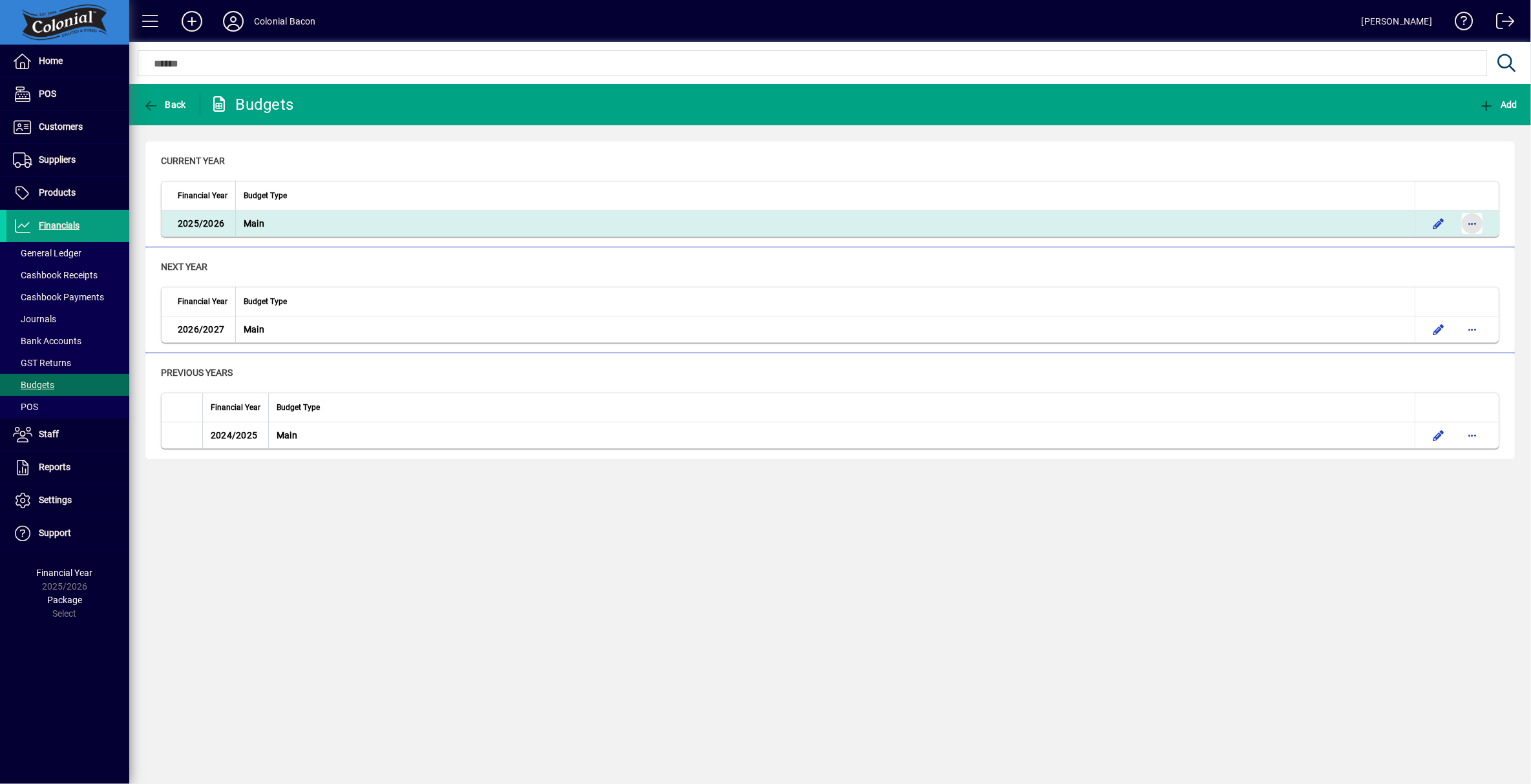
click at [1476, 223] on span "button" at bounding box center [1472, 223] width 31 height 31
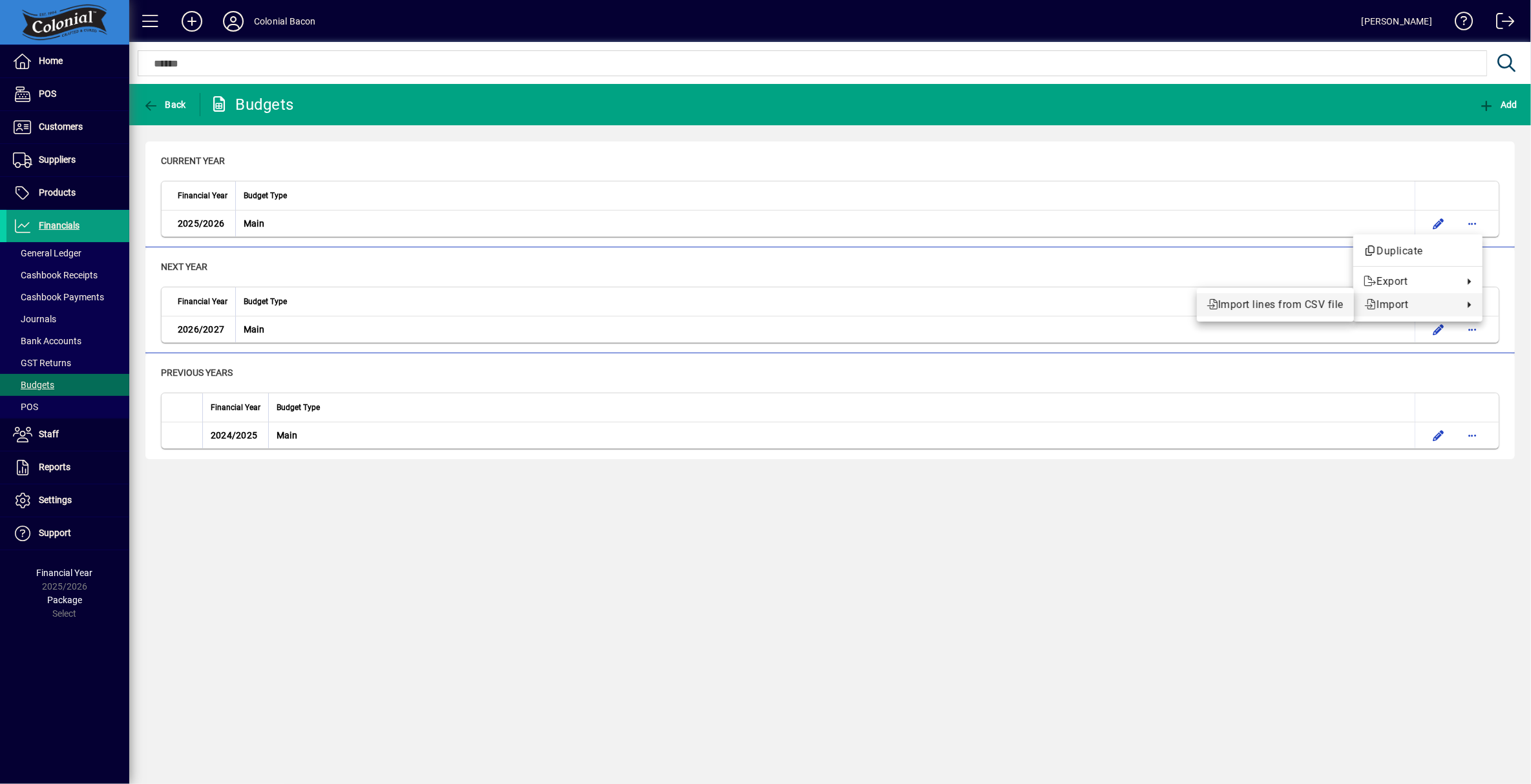
click at [1298, 307] on span "Import lines from CSV file" at bounding box center [1276, 305] width 136 height 15
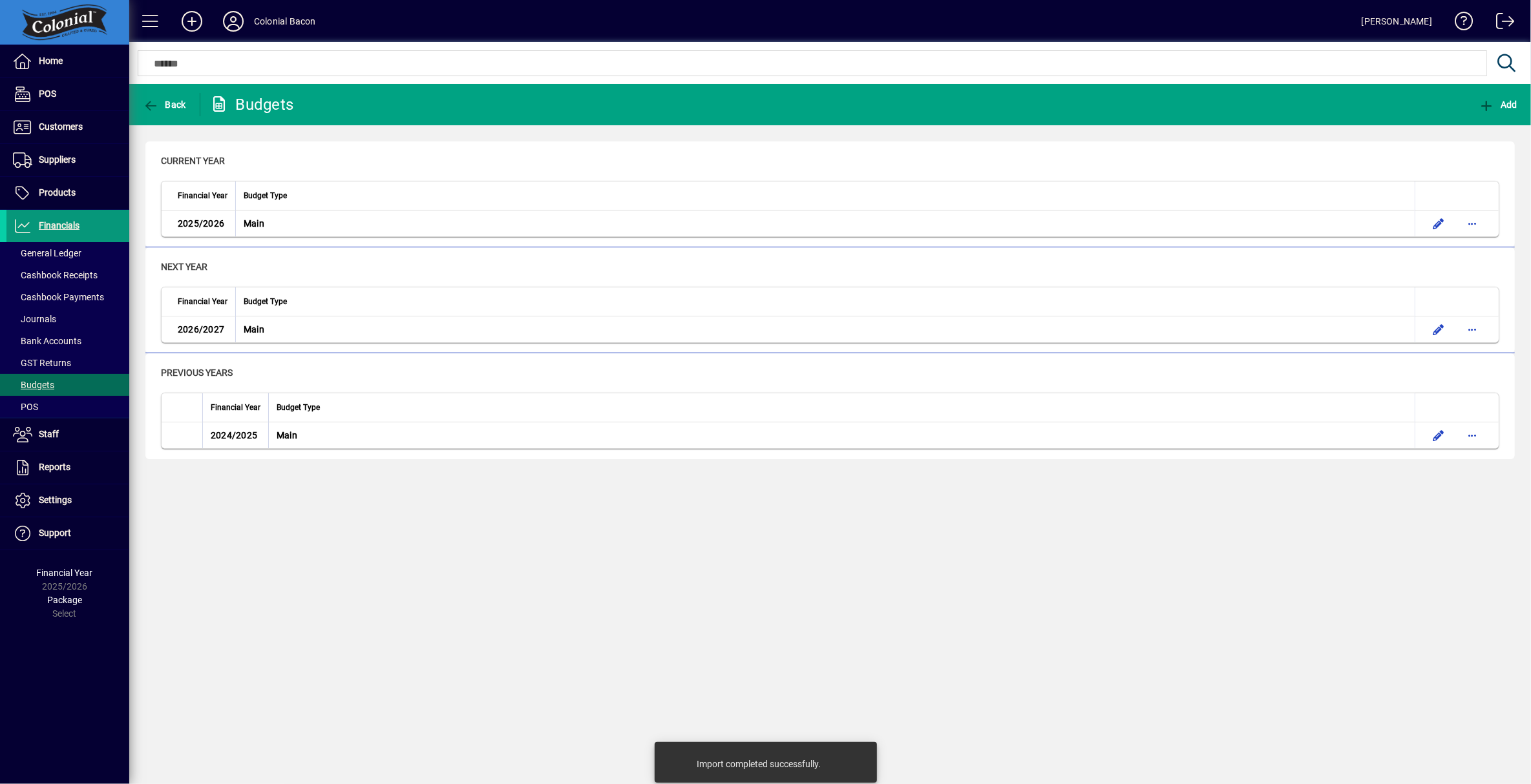
click at [60, 228] on span "Financials" at bounding box center [59, 225] width 41 height 11
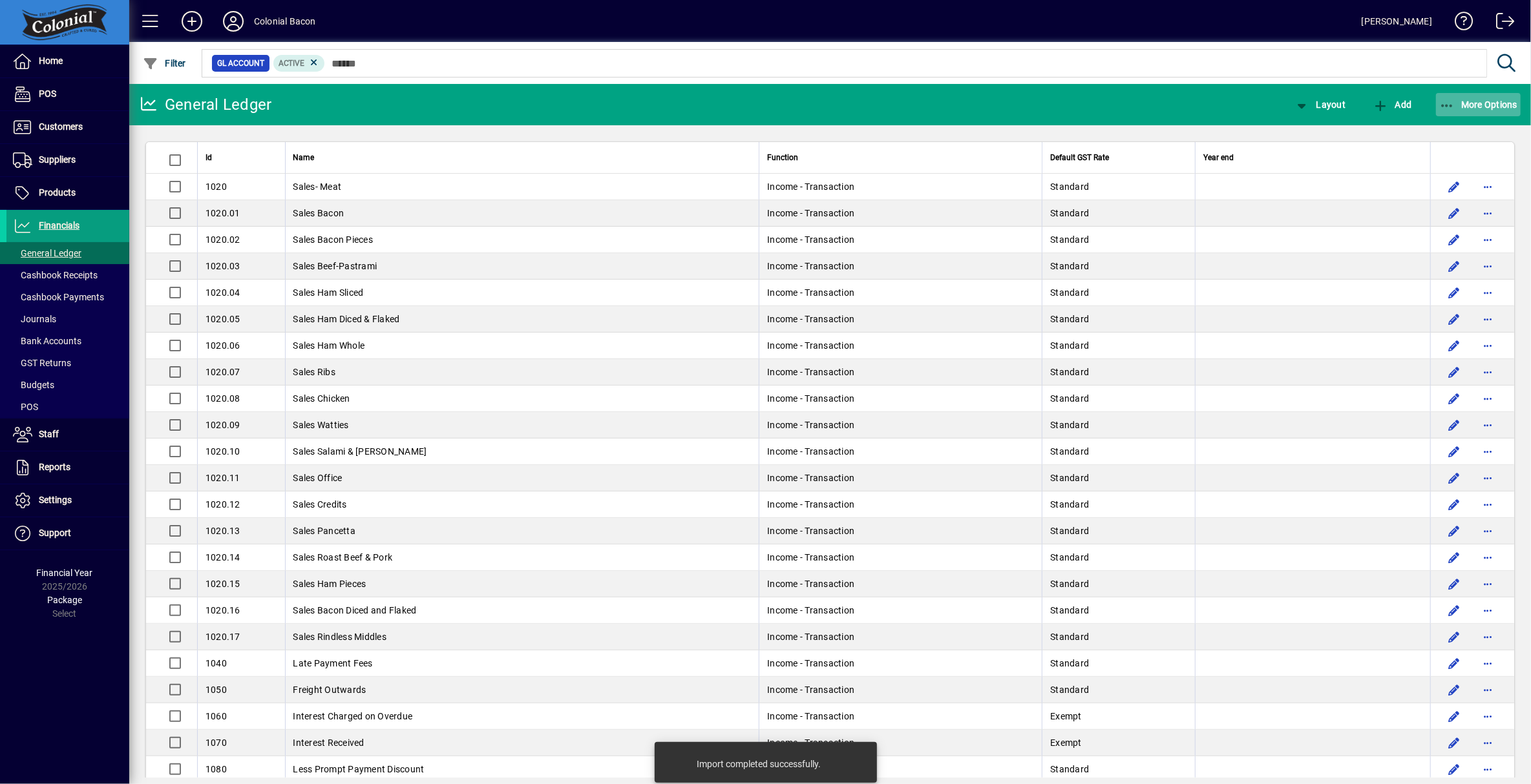
click at [1488, 102] on span "More Options" at bounding box center [1478, 105] width 79 height 11
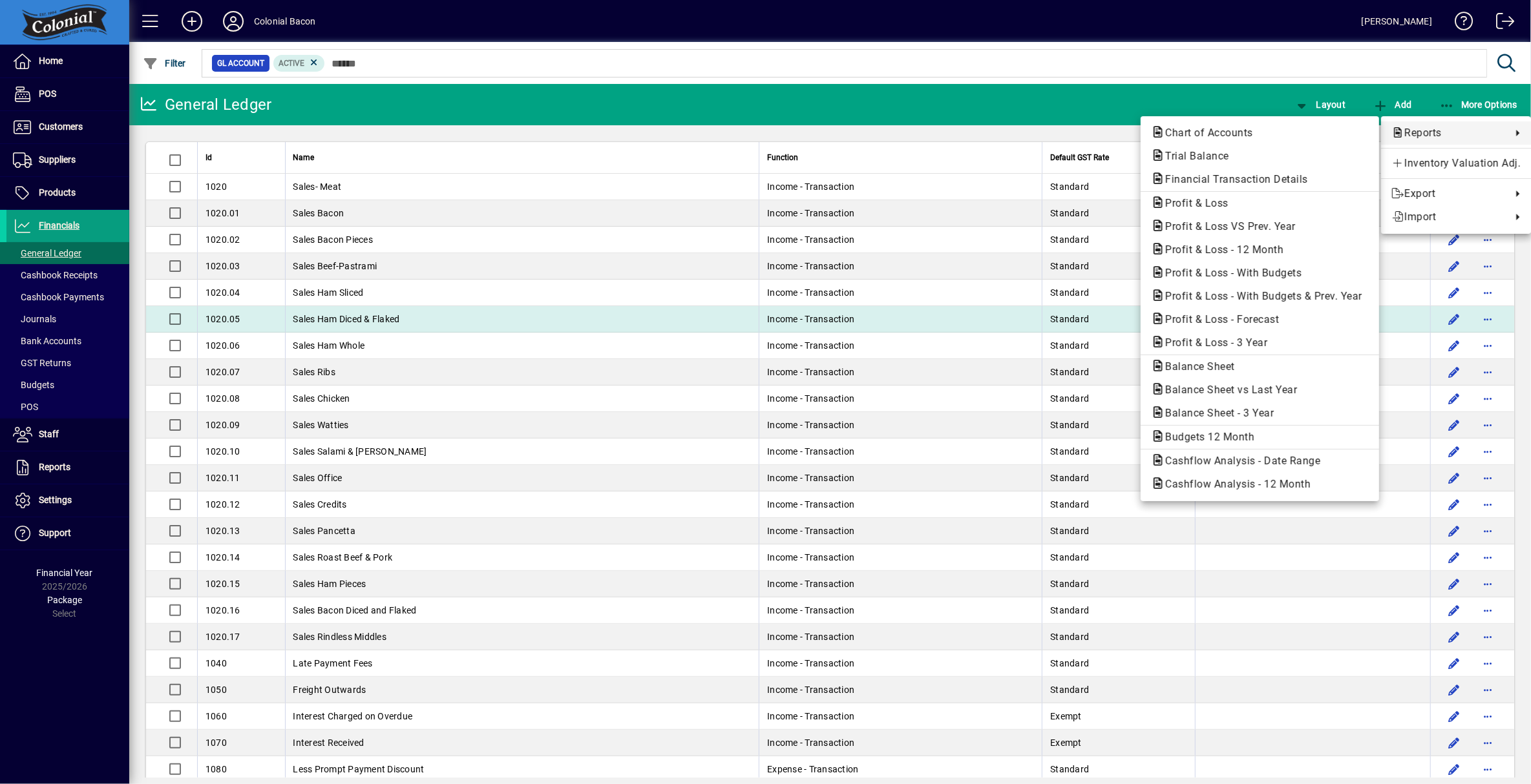
click at [1254, 317] on span "Profit & Loss - Forecast" at bounding box center [1218, 319] width 134 height 12
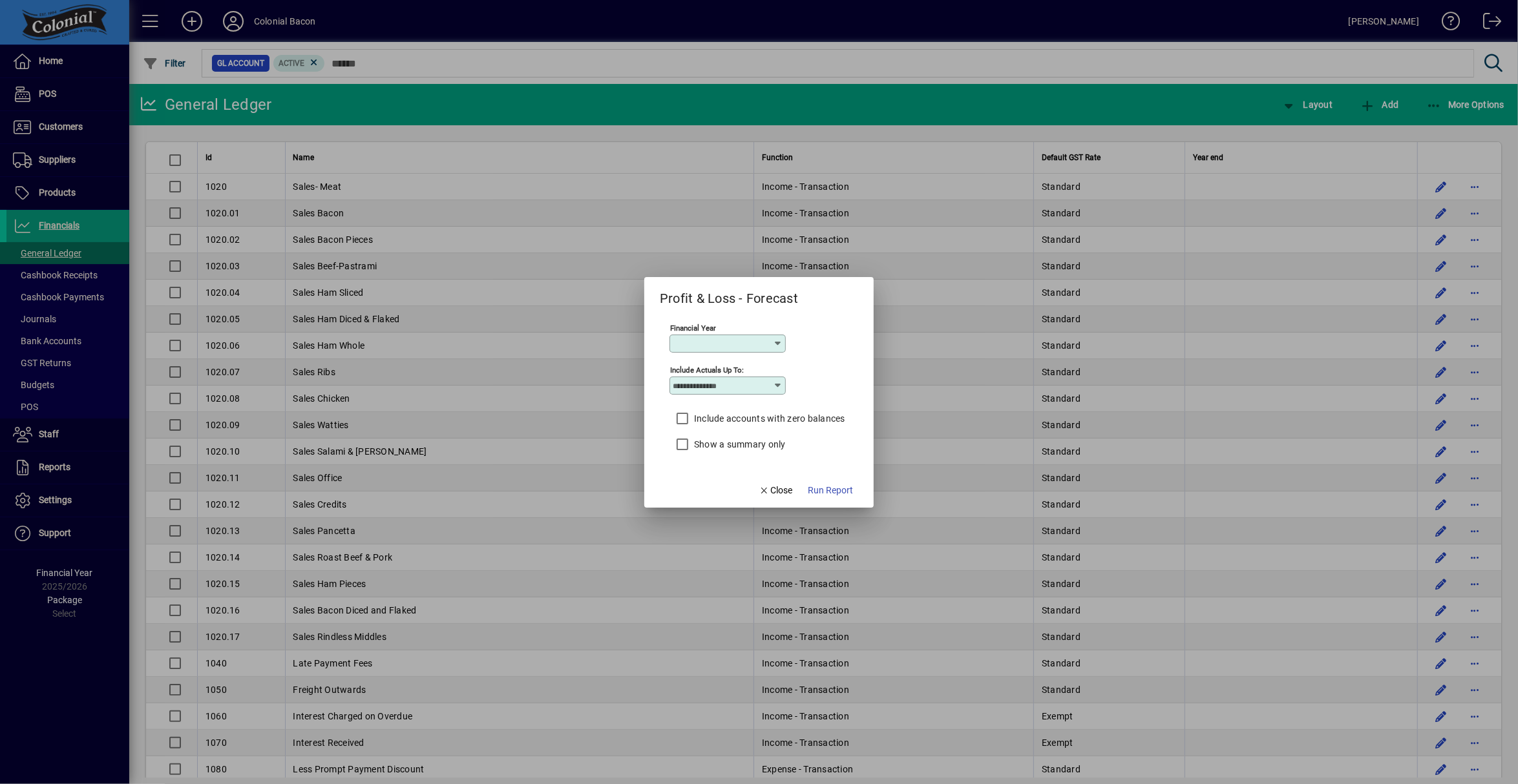
type input "*********"
click at [746, 385] on input "*******" at bounding box center [722, 386] width 100 height 11
drag, startPoint x: 715, startPoint y: 600, endPoint x: 722, endPoint y: 601, distance: 7.1
click at [716, 602] on div "September" at bounding box center [700, 608] width 46 height 13
type input "*********"
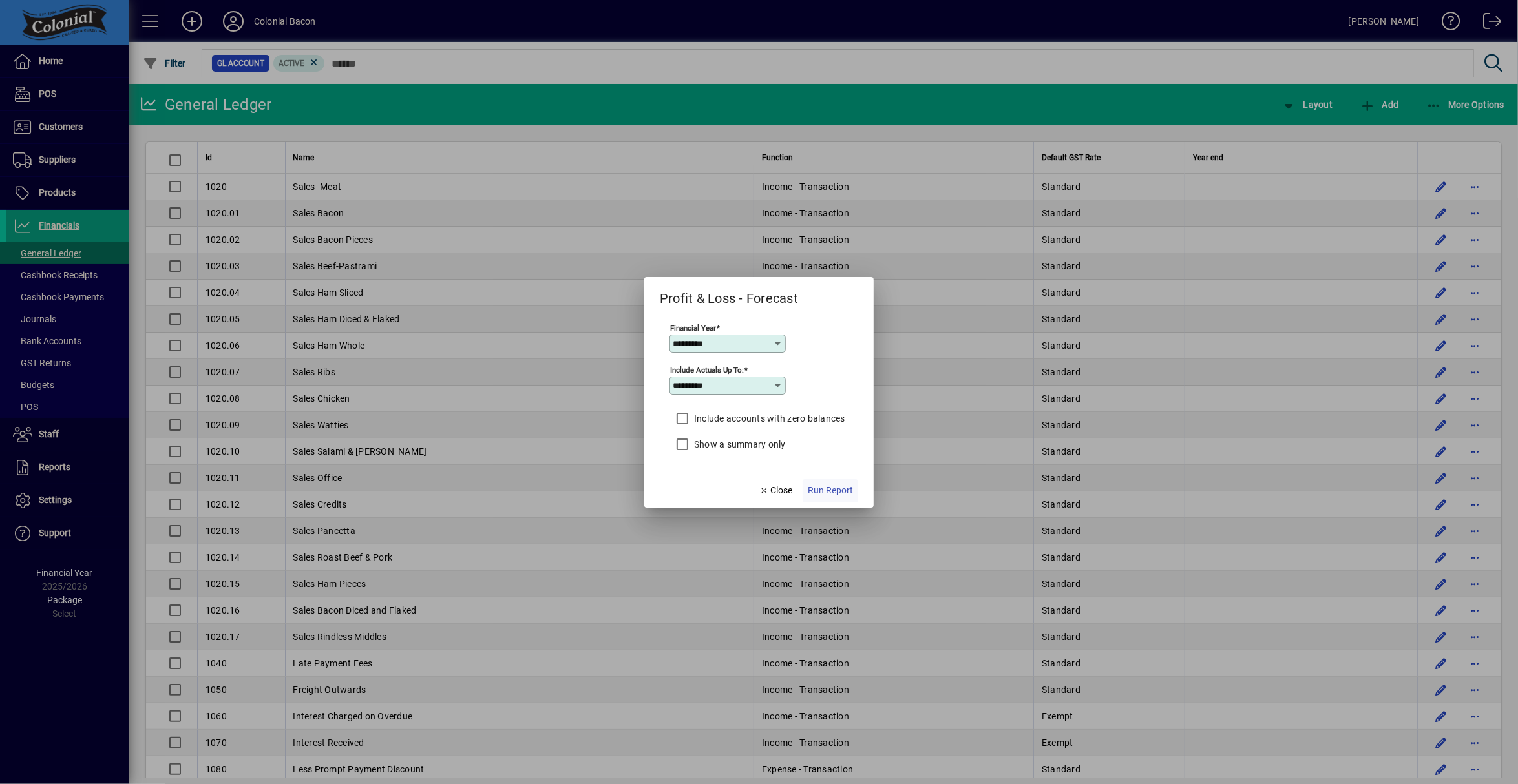
click at [835, 489] on span "Run Report" at bounding box center [830, 491] width 45 height 13
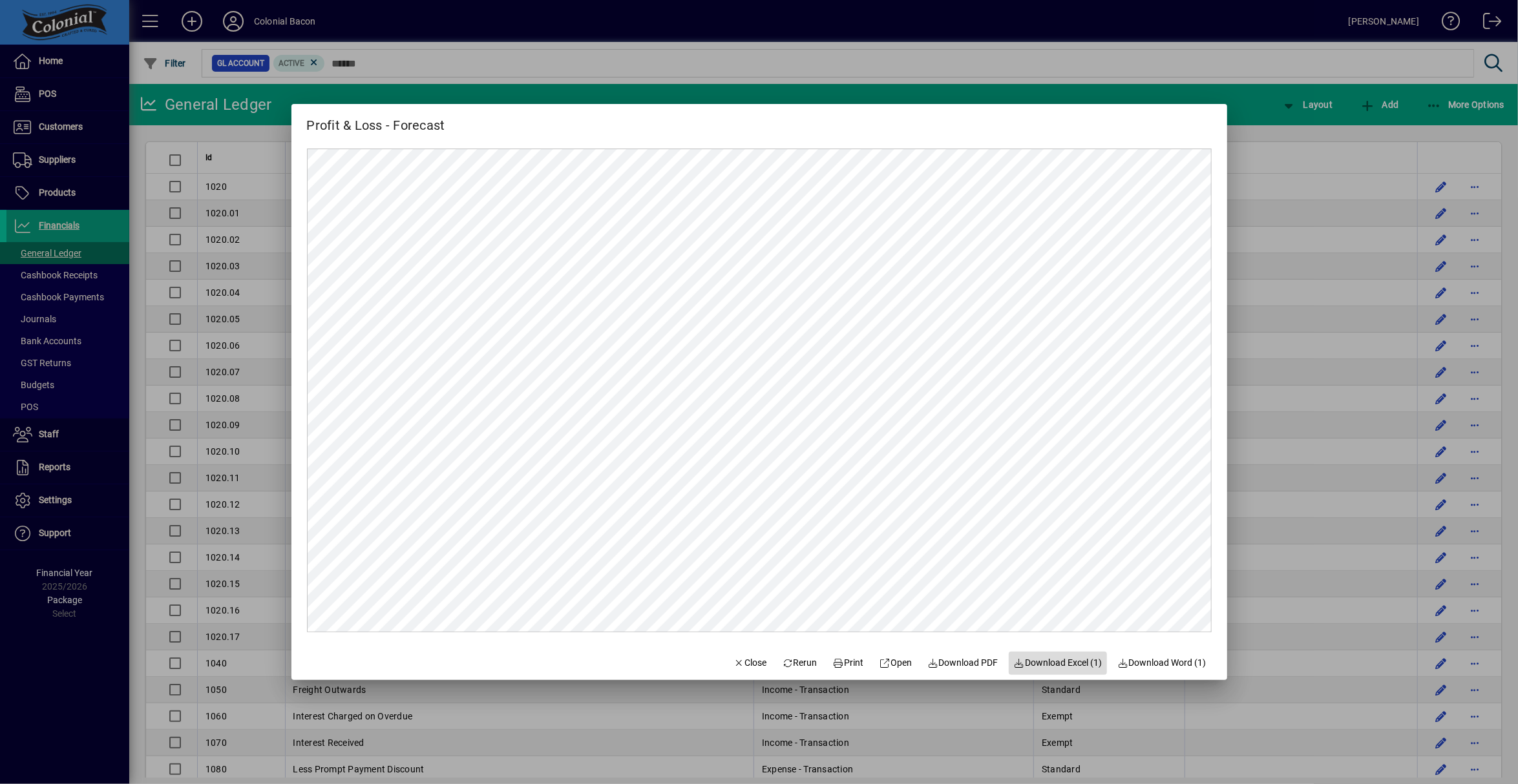
click at [1057, 662] on span "Download Excel (1)" at bounding box center [1058, 663] width 88 height 13
